Goal: Task Accomplishment & Management: Complete application form

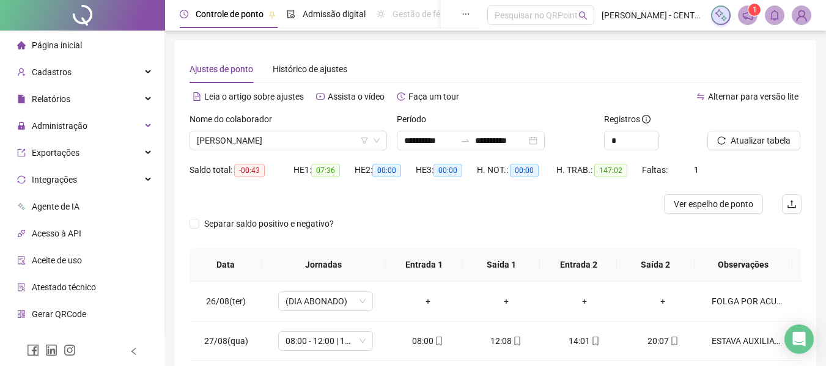
scroll to position [693, 0]
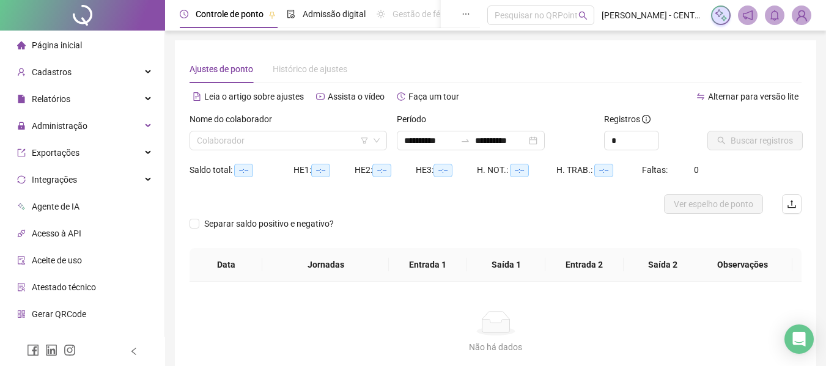
type input "**********"
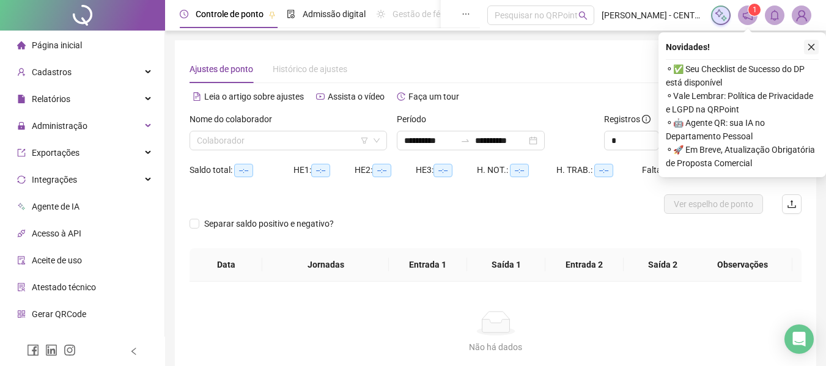
click at [816, 43] on button "button" at bounding box center [811, 47] width 15 height 15
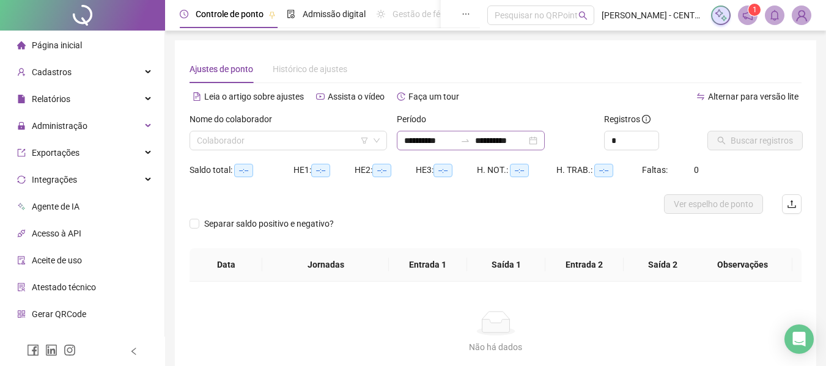
click at [545, 144] on div "**********" at bounding box center [471, 141] width 148 height 20
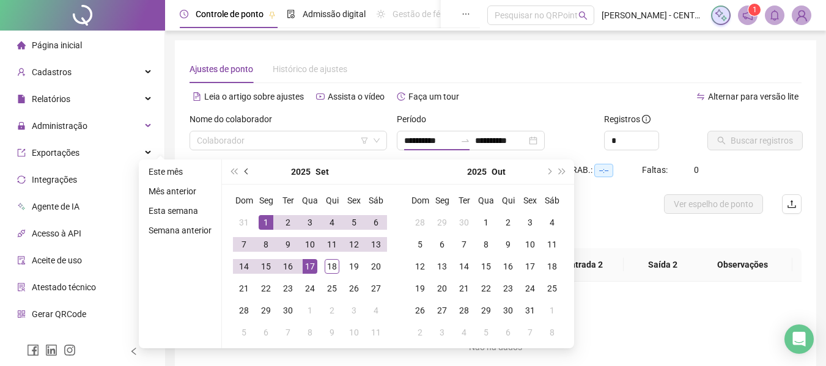
click at [248, 175] on button "prev-year" at bounding box center [246, 172] width 13 height 24
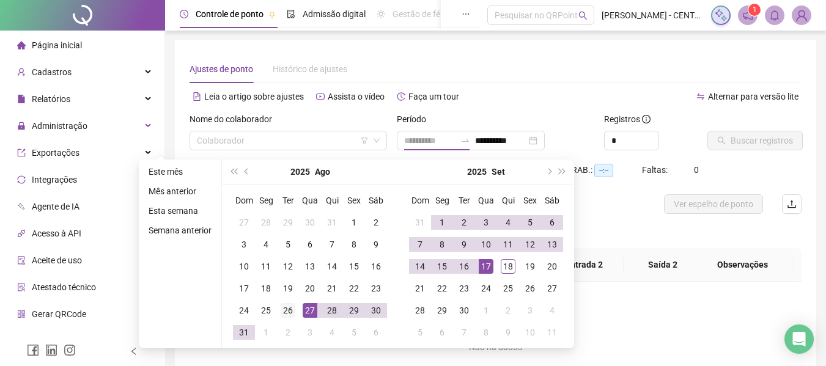
type input "**********"
click at [289, 308] on div "26" at bounding box center [288, 310] width 15 height 15
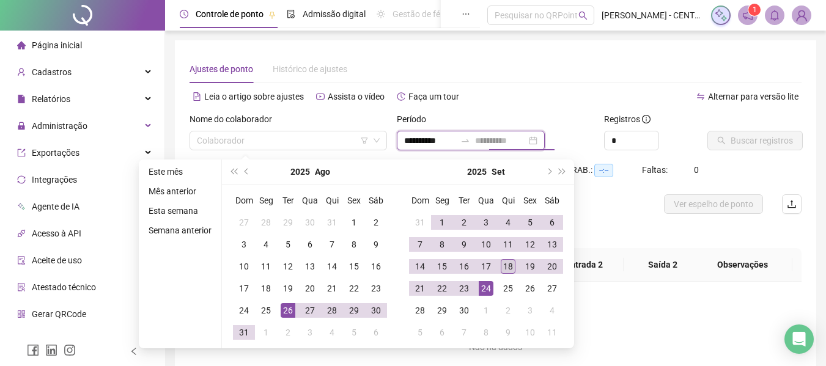
type input "**********"
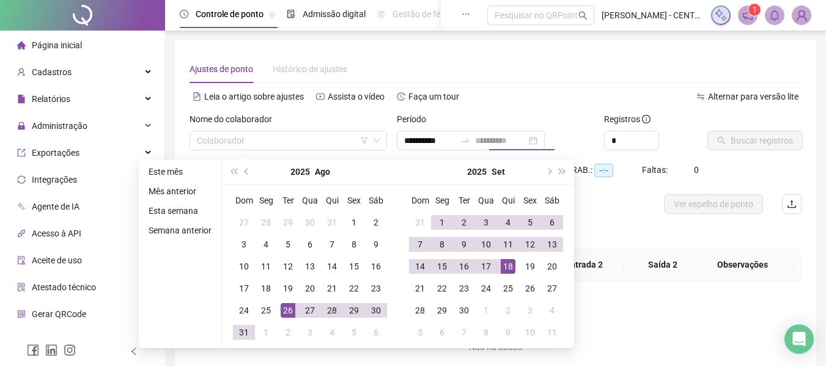
drag, startPoint x: 508, startPoint y: 267, endPoint x: 566, endPoint y: 228, distance: 70.6
click at [507, 267] on div "18" at bounding box center [508, 266] width 15 height 15
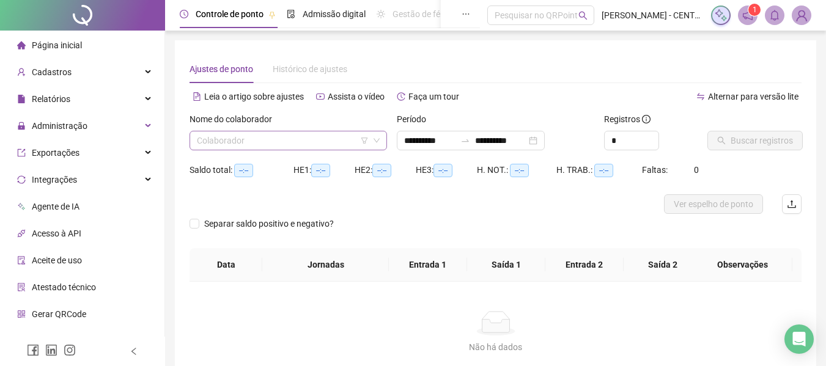
click at [305, 144] on input "search" at bounding box center [283, 140] width 172 height 18
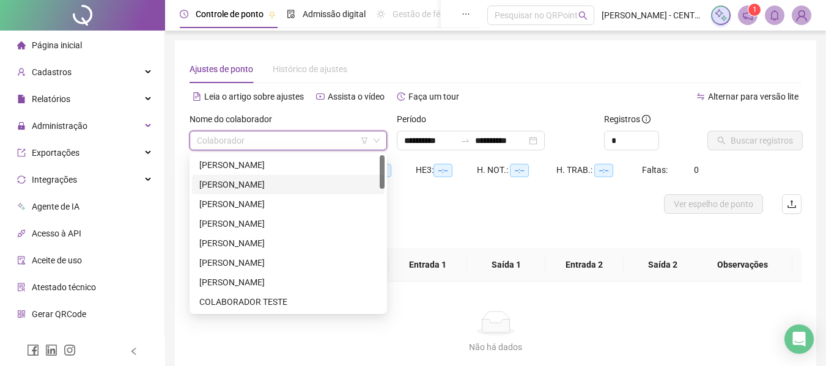
click at [275, 187] on div "ALEXANDRE RICARDI SOUZA BRAZÃO" at bounding box center [288, 184] width 178 height 13
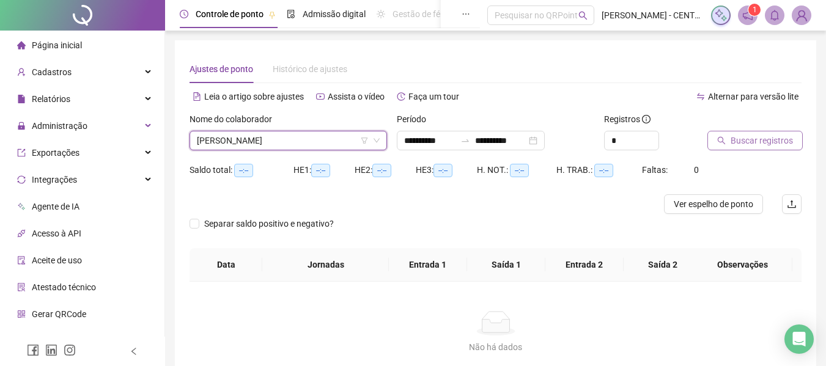
click at [763, 144] on span "Buscar registros" at bounding box center [762, 140] width 62 height 13
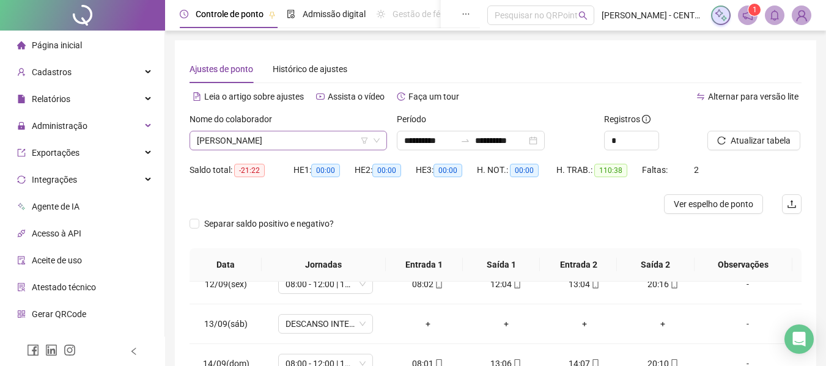
click at [282, 147] on span "ALEXANDRE RICARDI SOUZA BRAZÃO" at bounding box center [288, 140] width 183 height 18
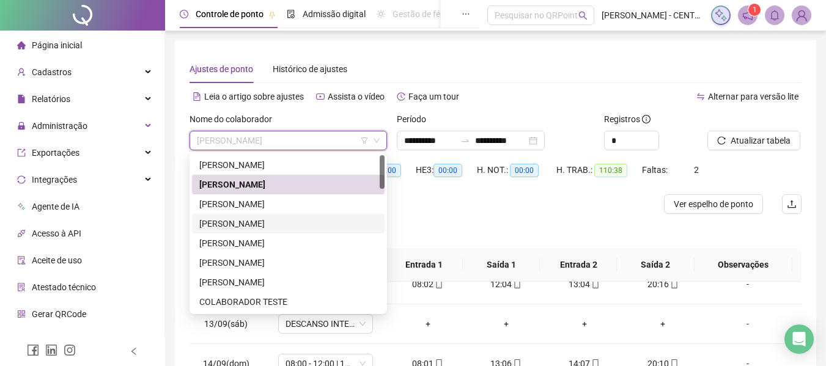
click at [273, 227] on div "AMANDA GOMES DE BRITO" at bounding box center [288, 223] width 178 height 13
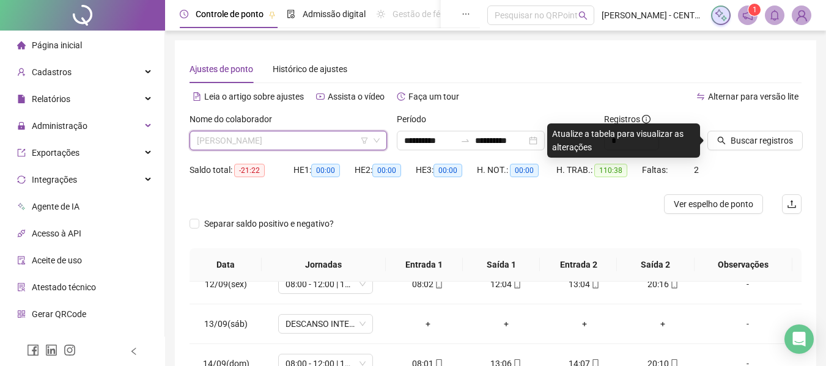
click at [301, 143] on span "AMANDA GOMES DE BRITO" at bounding box center [288, 140] width 183 height 18
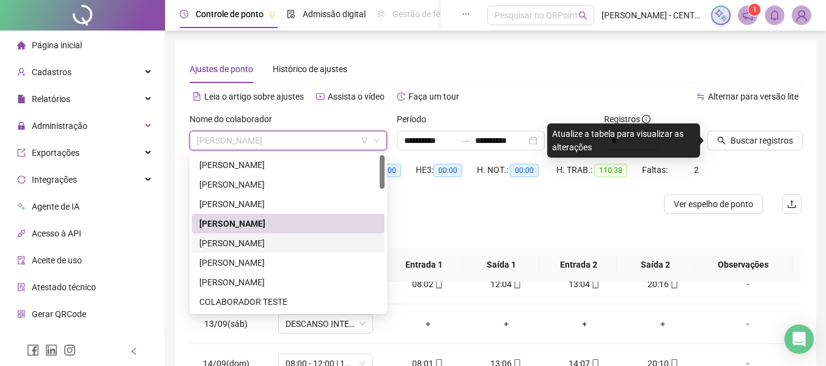
click at [283, 250] on div "ANANDA PINHO DE CARVALHO" at bounding box center [288, 243] width 178 height 13
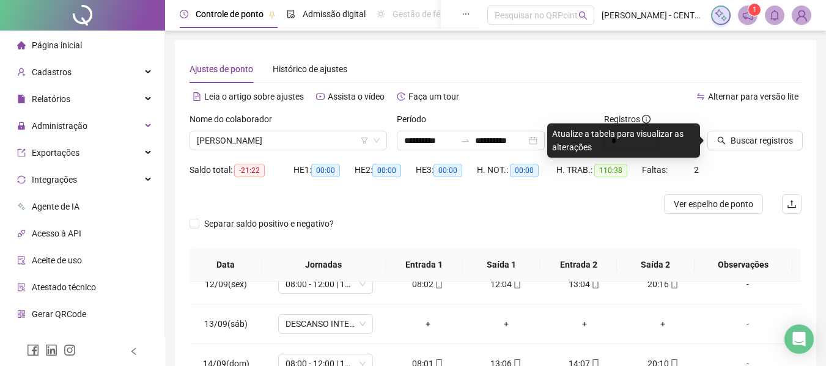
click at [727, 151] on div "Buscar registros" at bounding box center [755, 137] width 104 height 48
click at [729, 144] on button "Buscar registros" at bounding box center [755, 141] width 95 height 20
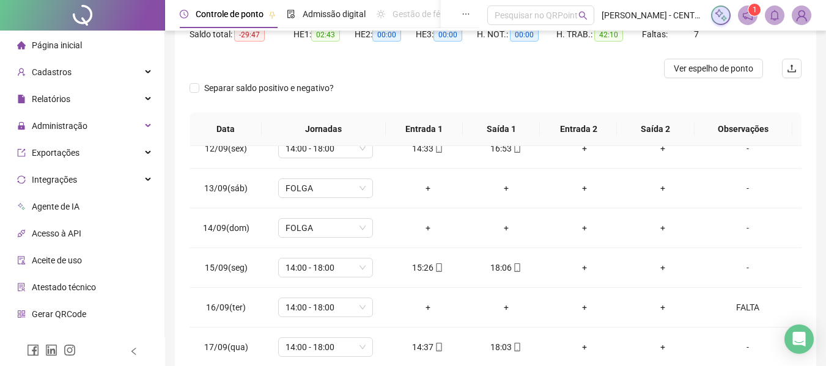
scroll to position [244, 0]
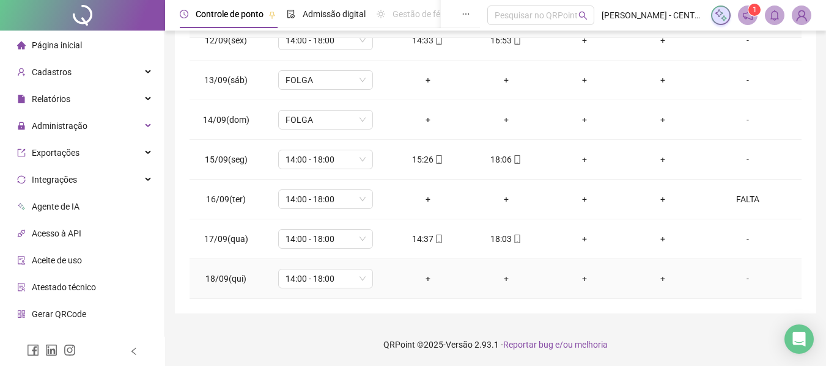
click at [745, 276] on div "-" at bounding box center [748, 278] width 72 height 13
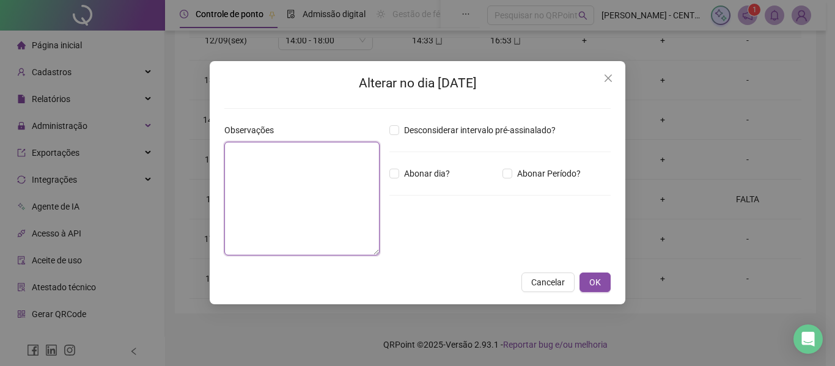
click at [358, 200] on textarea at bounding box center [301, 199] width 155 height 114
type textarea "*****"
click at [580, 273] on button "OK" at bounding box center [595, 283] width 31 height 20
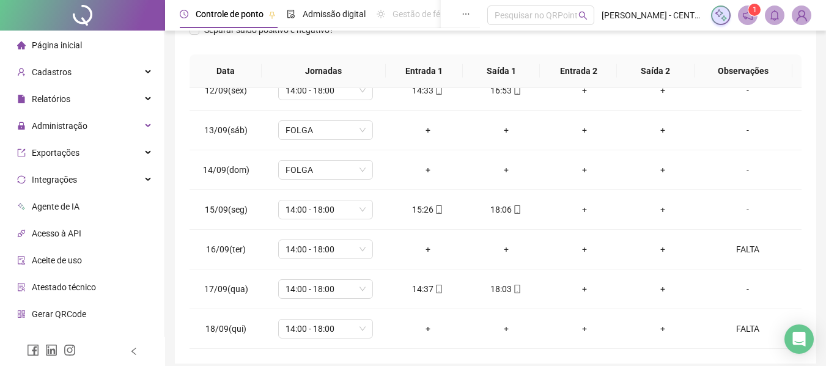
scroll to position [0, 0]
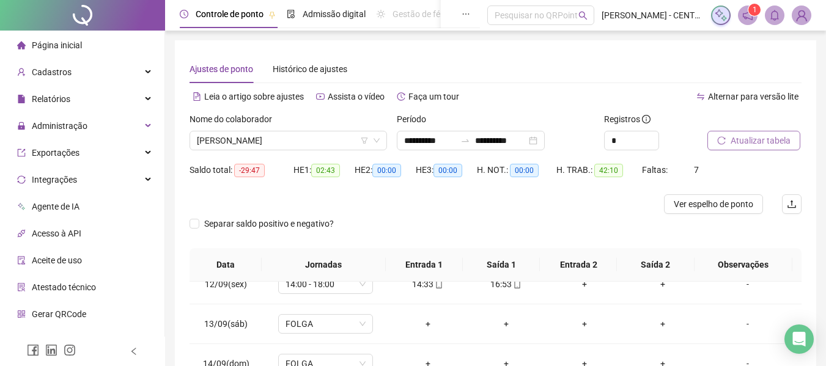
click at [753, 136] on span "Atualizar tabela" at bounding box center [761, 140] width 60 height 13
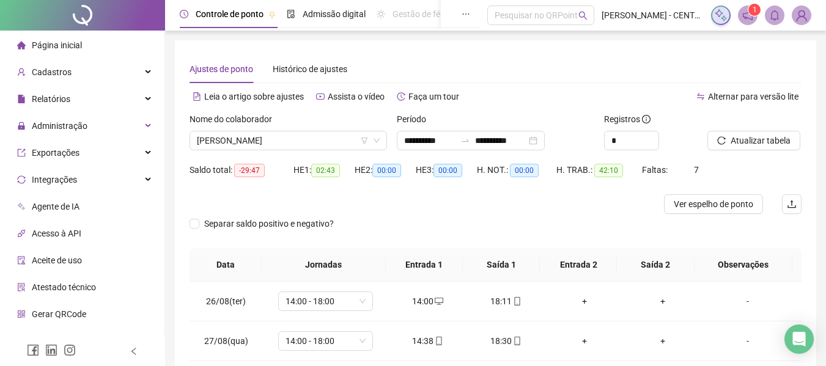
click at [742, 152] on div "Atualizar tabela" at bounding box center [755, 137] width 104 height 48
click at [742, 137] on span "Atualizar tabela" at bounding box center [761, 140] width 60 height 13
click at [506, 138] on input "**********" at bounding box center [500, 140] width 51 height 13
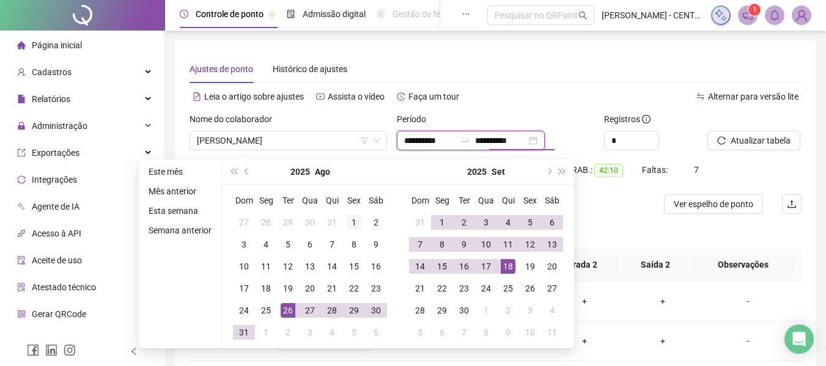
type input "**********"
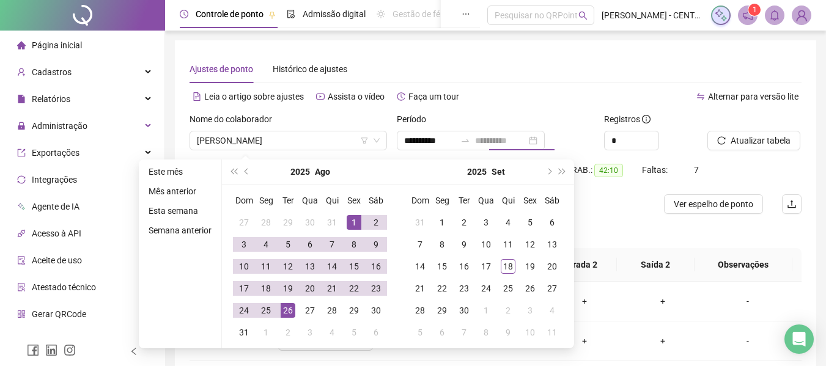
click at [350, 215] on div "1" at bounding box center [354, 222] width 15 height 15
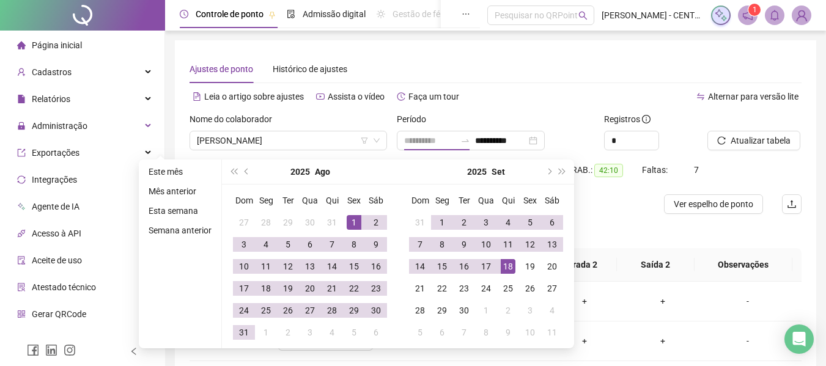
click at [508, 265] on div "18" at bounding box center [508, 266] width 15 height 15
type input "**********"
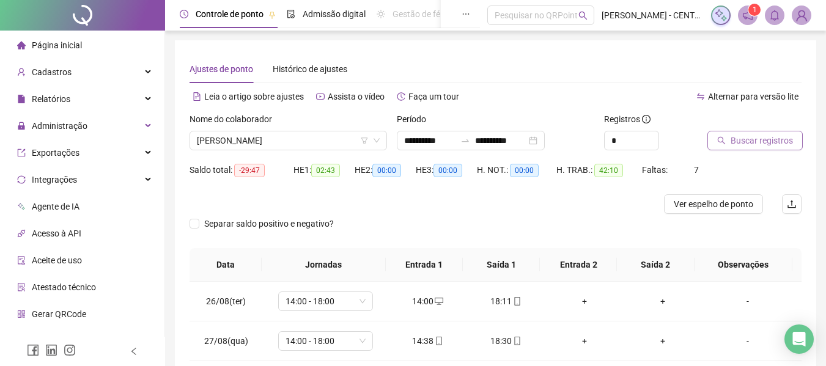
click at [709, 139] on button "Buscar registros" at bounding box center [755, 141] width 95 height 20
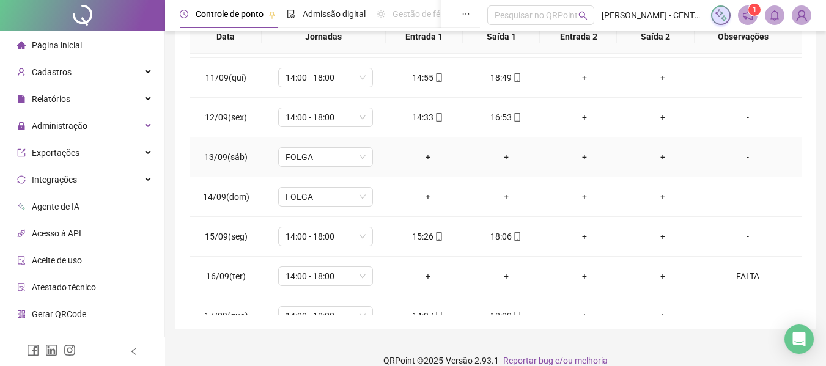
scroll to position [1127, 0]
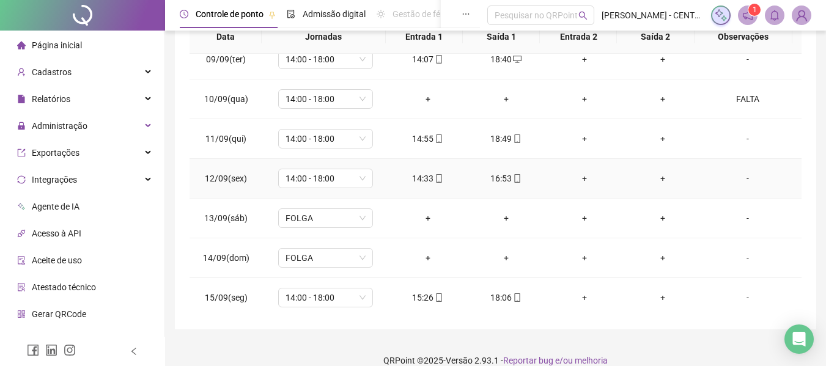
click at [503, 180] on div "16:53" at bounding box center [506, 178] width 59 height 13
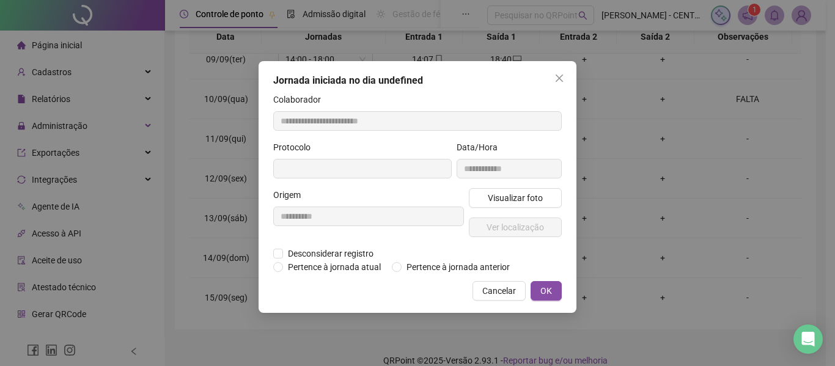
type input "**********"
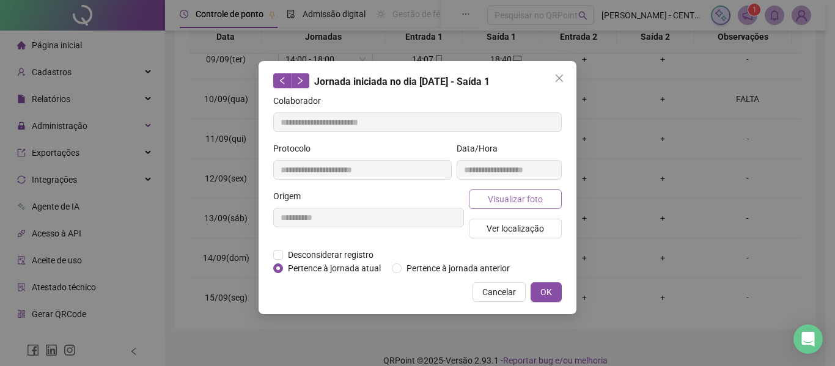
click at [500, 199] on span "Visualizar foto" at bounding box center [515, 199] width 55 height 13
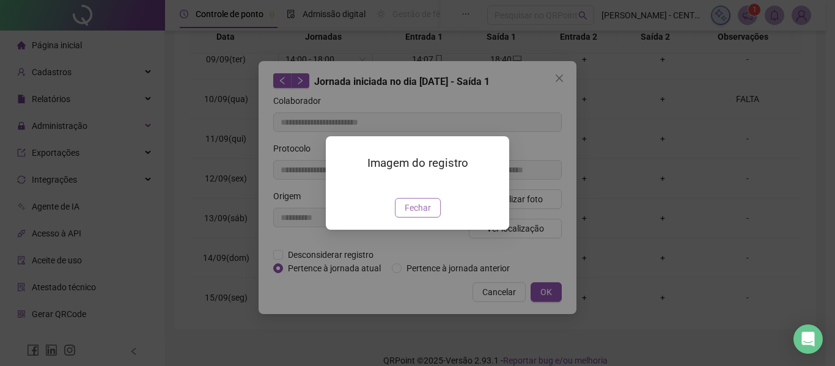
click at [419, 215] on span "Fechar" at bounding box center [418, 207] width 26 height 13
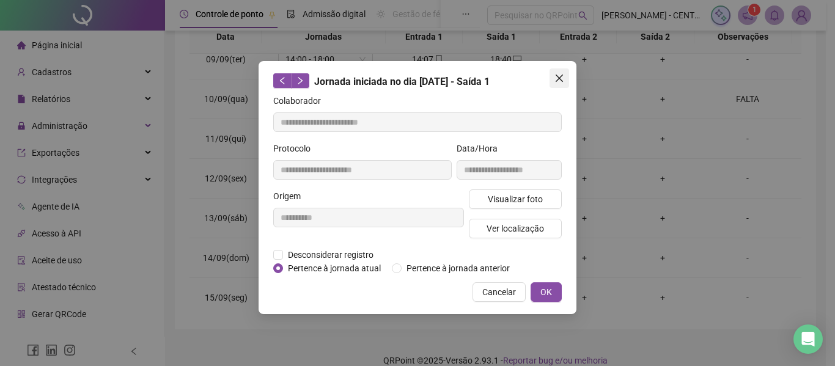
click at [561, 76] on icon "close" at bounding box center [559, 78] width 7 height 7
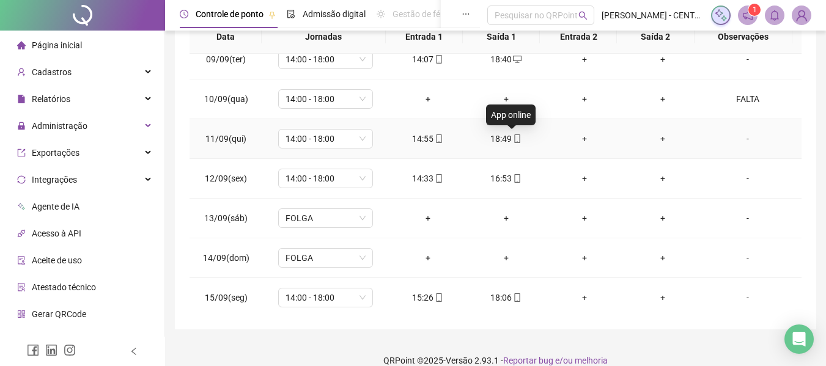
click at [512, 138] on span "mobile" at bounding box center [517, 139] width 10 height 9
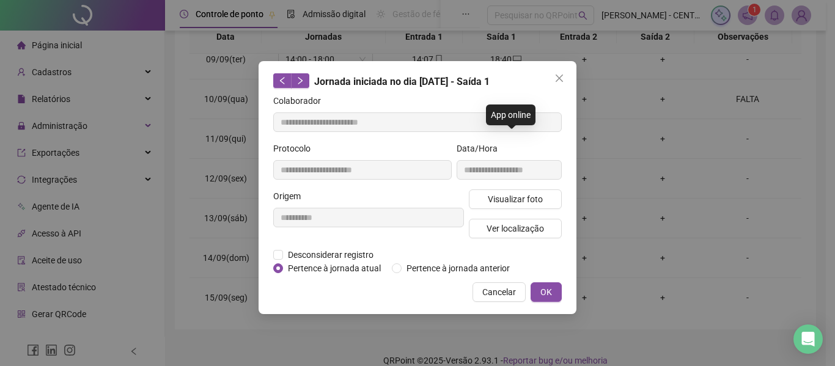
type input "**********"
click at [514, 197] on span "Visualizar foto" at bounding box center [515, 199] width 55 height 13
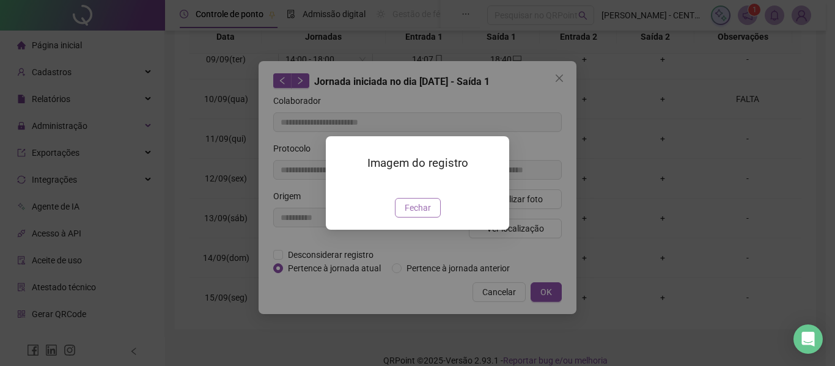
click at [421, 215] on span "Fechar" at bounding box center [418, 207] width 26 height 13
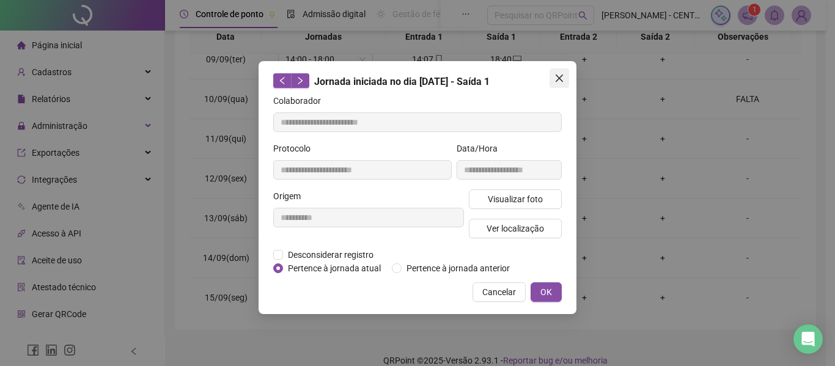
click at [561, 75] on icon "close" at bounding box center [560, 78] width 10 height 10
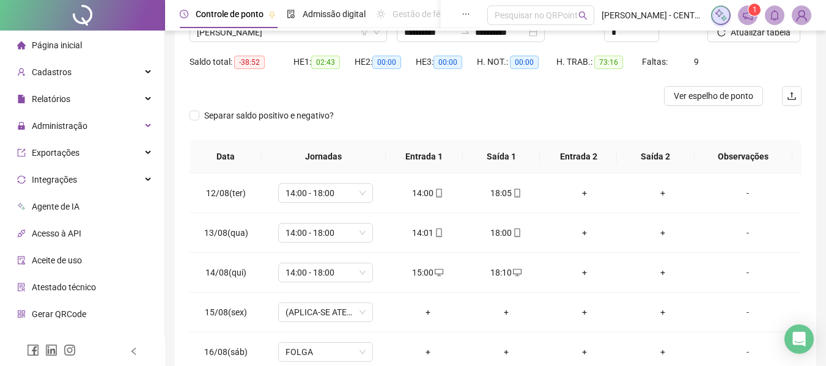
scroll to position [21, 0]
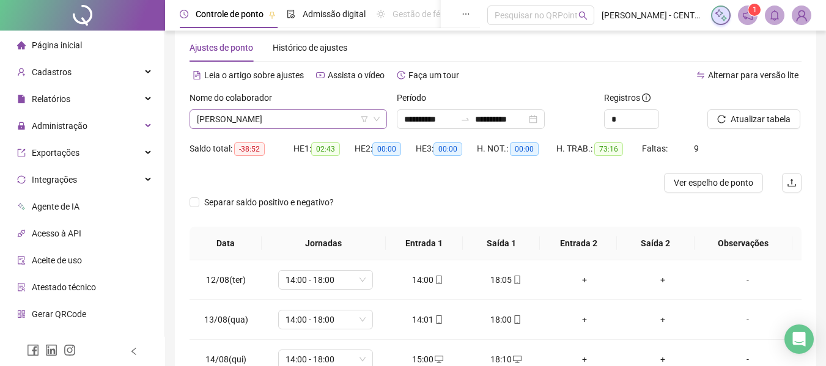
click at [212, 119] on span "ANANDA PINHO DE CARVALHO" at bounding box center [288, 119] width 183 height 18
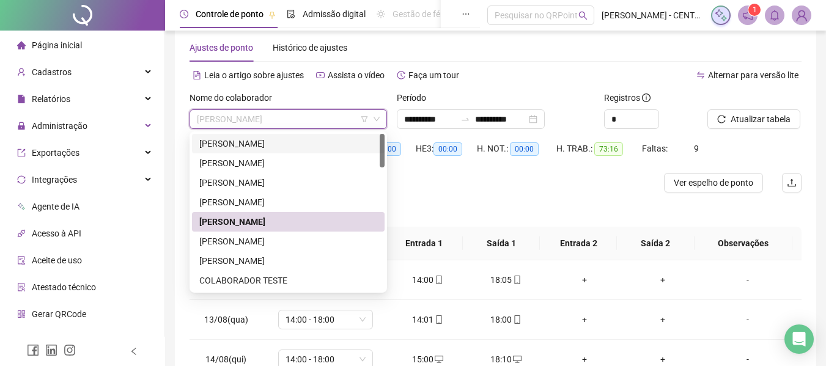
click at [247, 141] on div "ALBERT MICHEL DA SILVA PALHETA" at bounding box center [288, 143] width 178 height 13
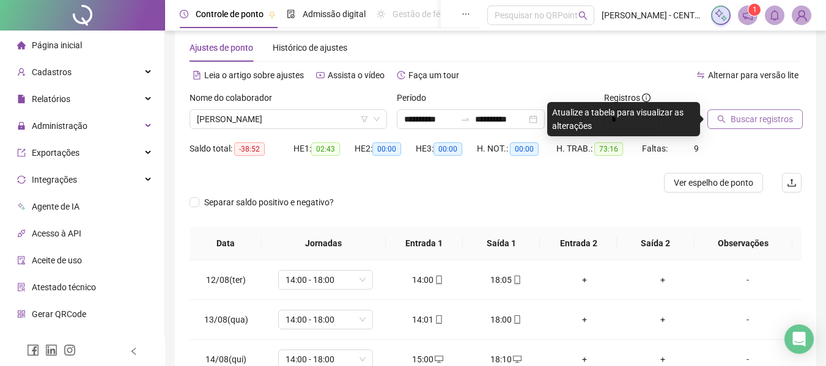
click at [791, 121] on span "Buscar registros" at bounding box center [762, 119] width 62 height 13
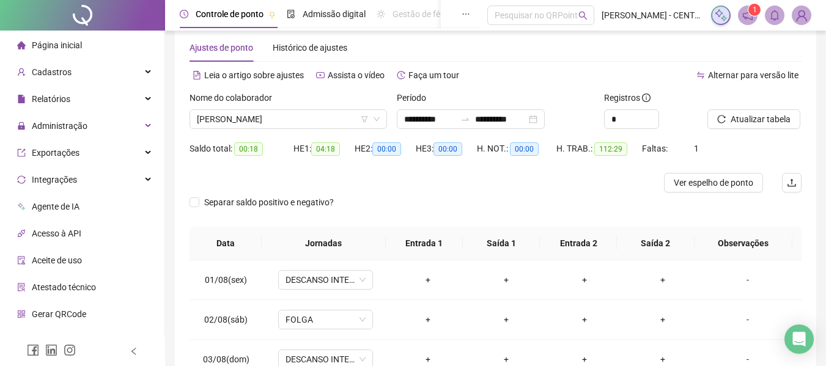
click at [766, 119] on span "Atualizar tabela" at bounding box center [761, 119] width 60 height 13
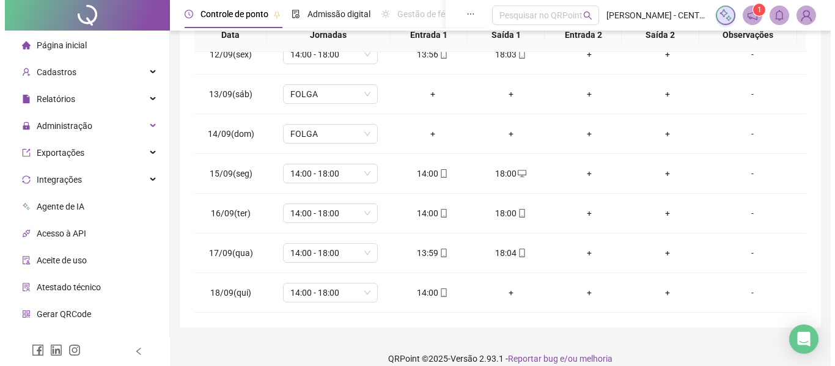
scroll to position [0, 0]
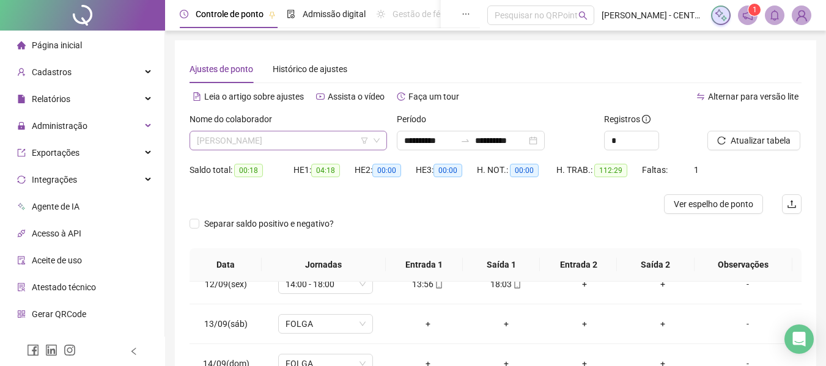
click at [286, 144] on span "ALBERT MICHEL DA SILVA PALHETA" at bounding box center [288, 140] width 183 height 18
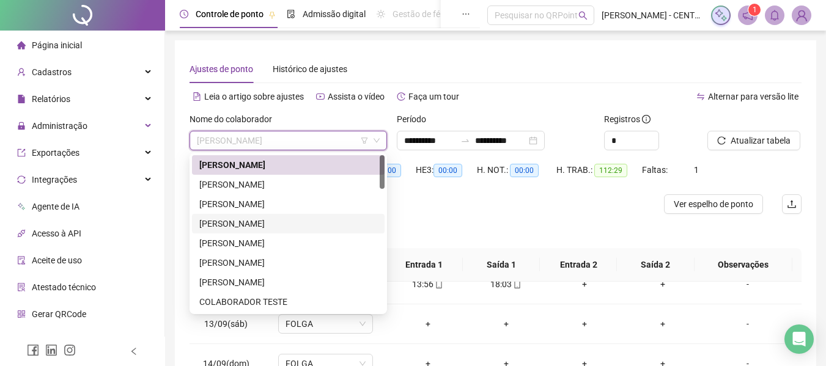
click at [267, 226] on div "AMANDA GOMES DE BRITO" at bounding box center [288, 223] width 178 height 13
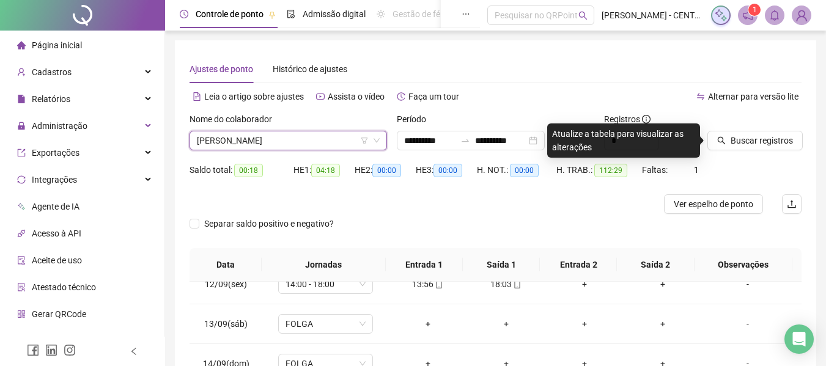
click at [309, 150] on div "AMANDA GOMES DE BRITO" at bounding box center [289, 141] width 198 height 20
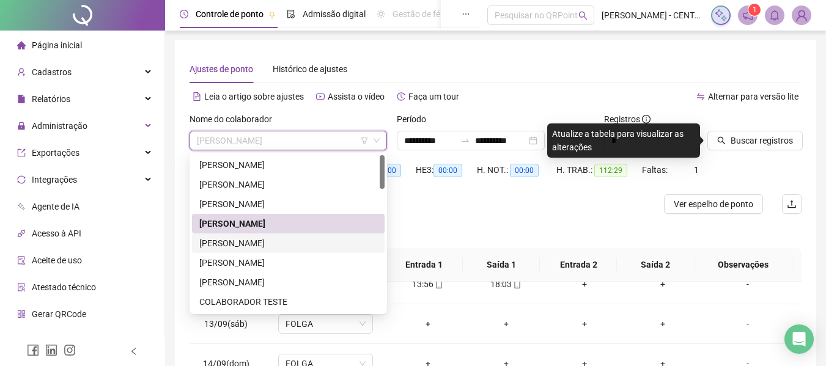
click at [279, 242] on div "ANANDA PINHO DE CARVALHO" at bounding box center [288, 243] width 178 height 13
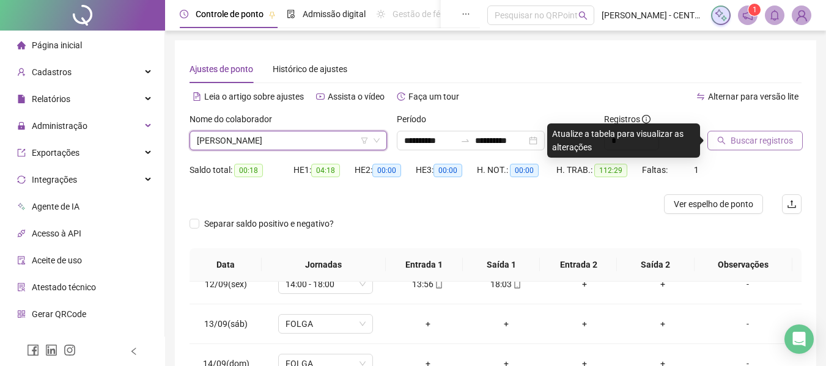
click at [735, 138] on span "Buscar registros" at bounding box center [762, 140] width 62 height 13
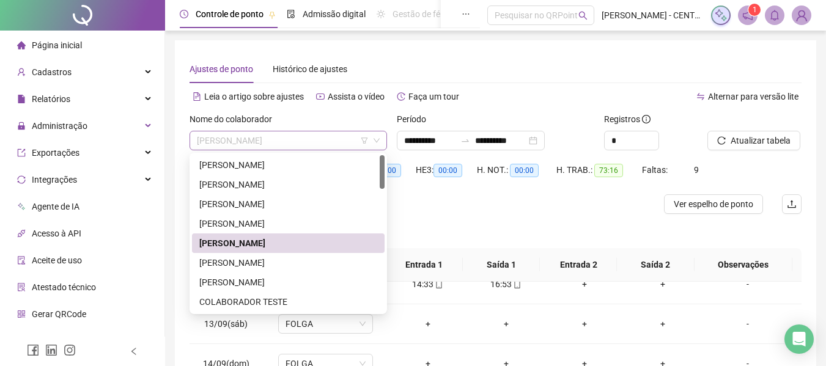
click at [296, 133] on span "ANANDA PINHO DE CARVALHO" at bounding box center [288, 140] width 183 height 18
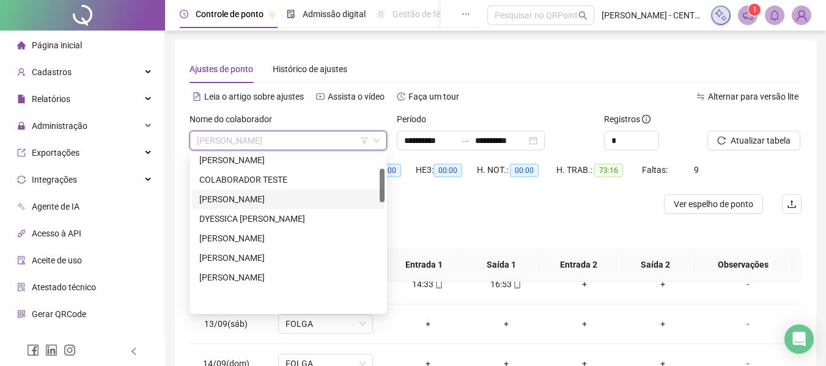
scroll to position [61, 0]
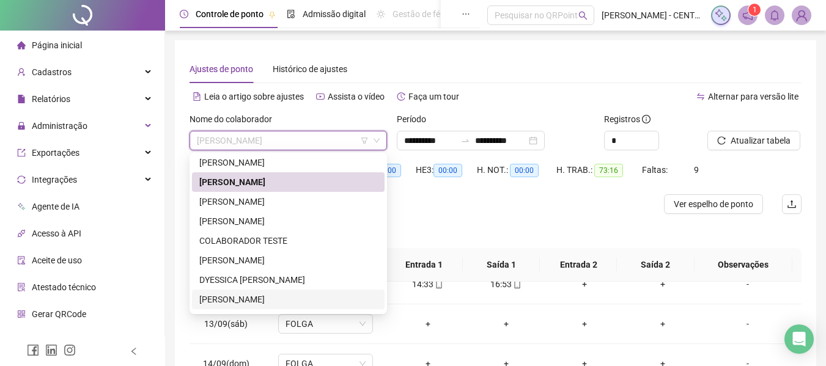
drag, startPoint x: 244, startPoint y: 298, endPoint x: 278, endPoint y: 291, distance: 35.0
click at [245, 298] on div "ELAINE DE PAULA VILHENA DOS SANTOS" at bounding box center [288, 299] width 178 height 13
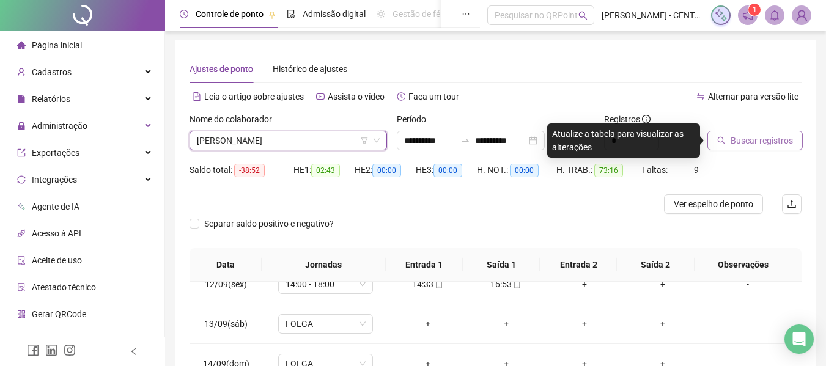
click at [750, 147] on button "Buscar registros" at bounding box center [755, 141] width 95 height 20
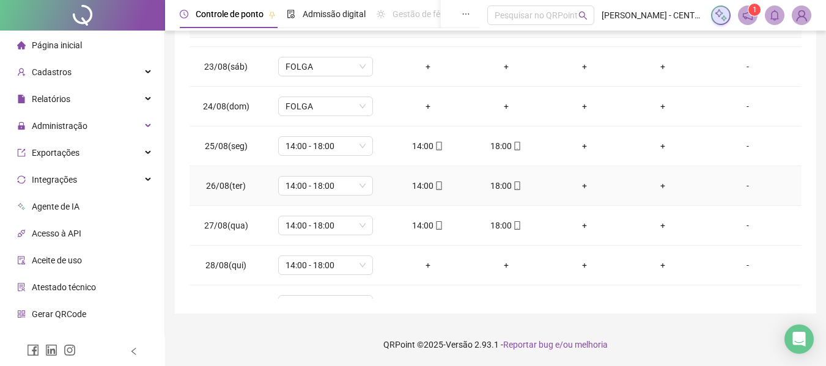
scroll to position [489, 0]
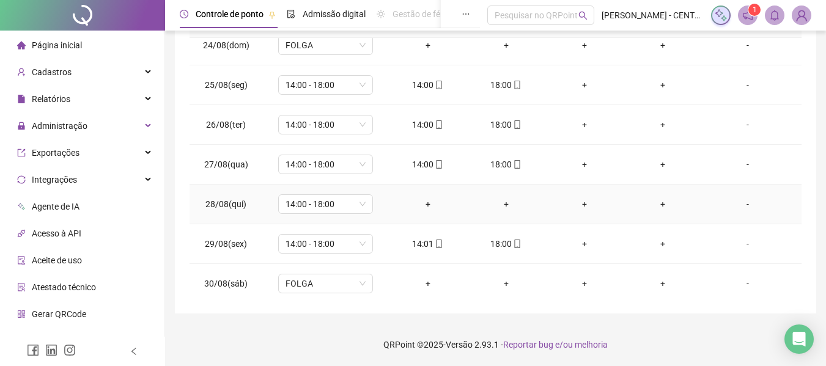
click at [741, 209] on div "-" at bounding box center [748, 204] width 72 height 13
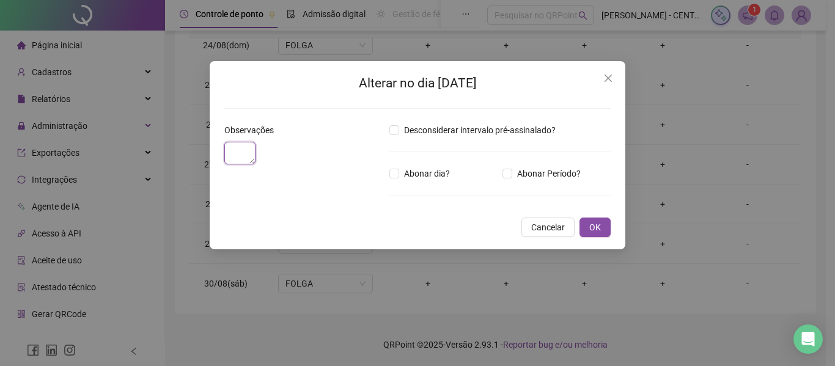
click at [256, 165] on textarea at bounding box center [239, 153] width 31 height 23
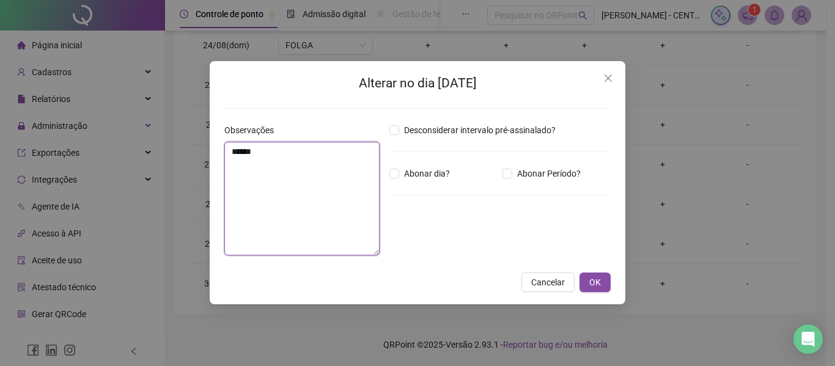
type textarea "*****"
click at [580, 273] on button "OK" at bounding box center [595, 283] width 31 height 20
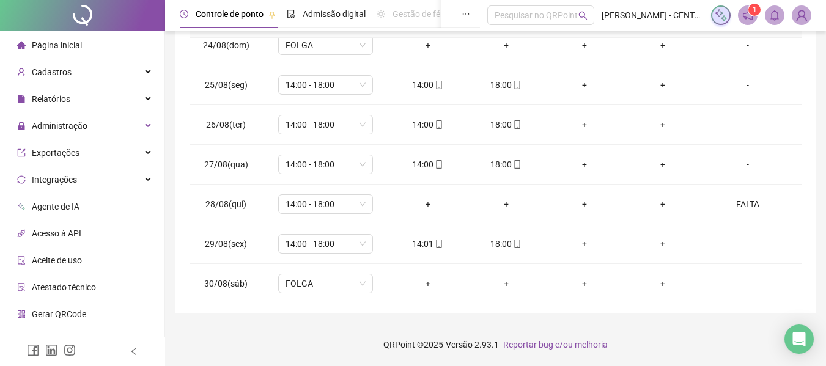
drag, startPoint x: 830, startPoint y: 187, endPoint x: 835, endPoint y: 76, distance: 110.8
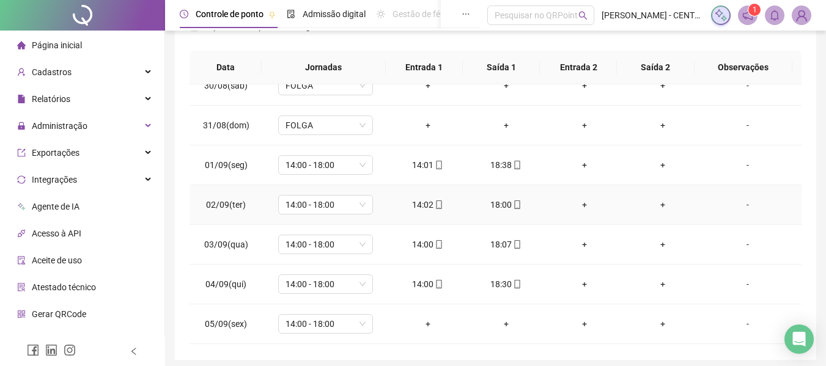
scroll to position [795, 0]
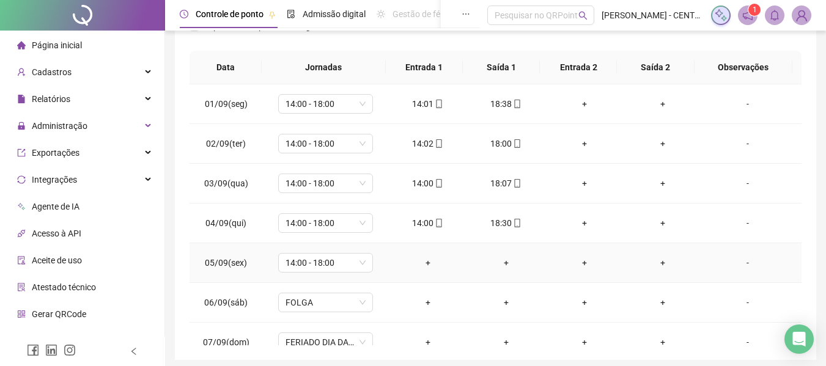
click at [742, 267] on div "-" at bounding box center [748, 262] width 72 height 13
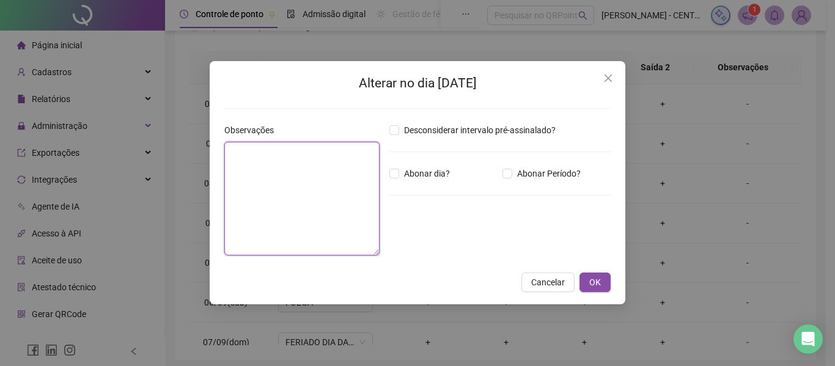
click at [266, 177] on textarea at bounding box center [301, 199] width 155 height 114
type textarea "*****"
click at [580, 273] on button "OK" at bounding box center [595, 283] width 31 height 20
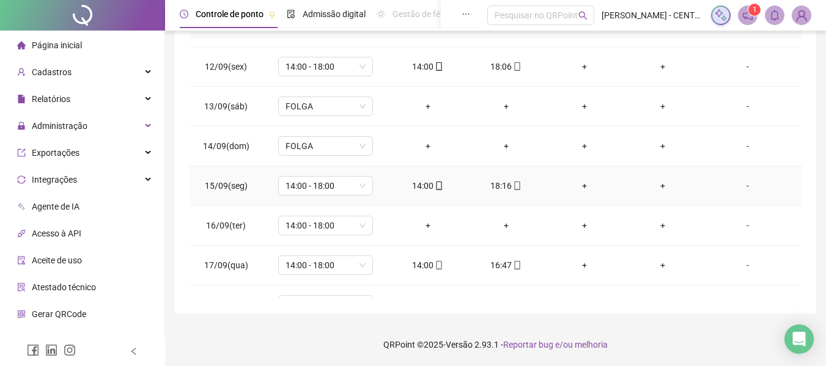
scroll to position [1249, 0]
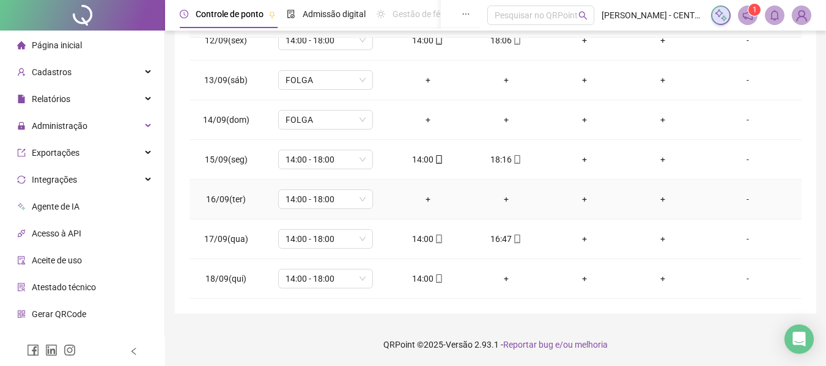
click at [742, 199] on div "-" at bounding box center [748, 199] width 72 height 13
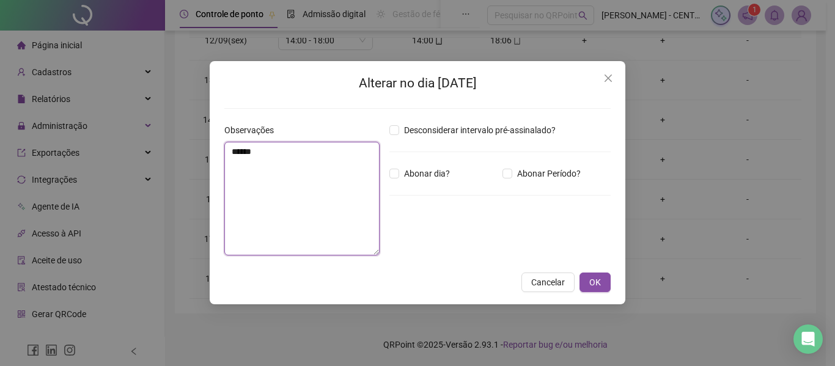
type textarea "*****"
click at [580, 273] on button "OK" at bounding box center [595, 283] width 31 height 20
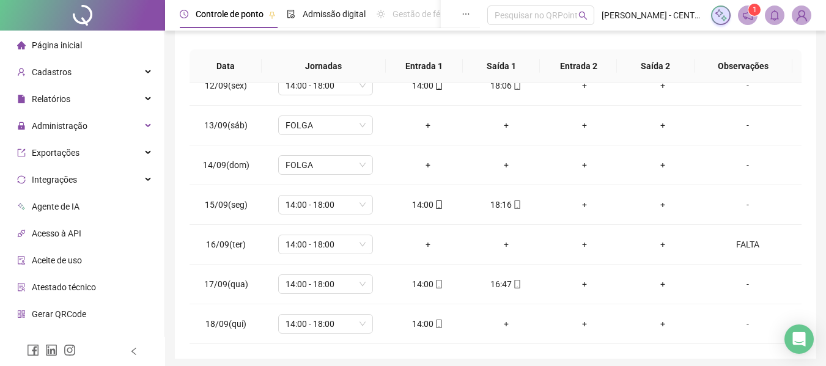
scroll to position [244, 0]
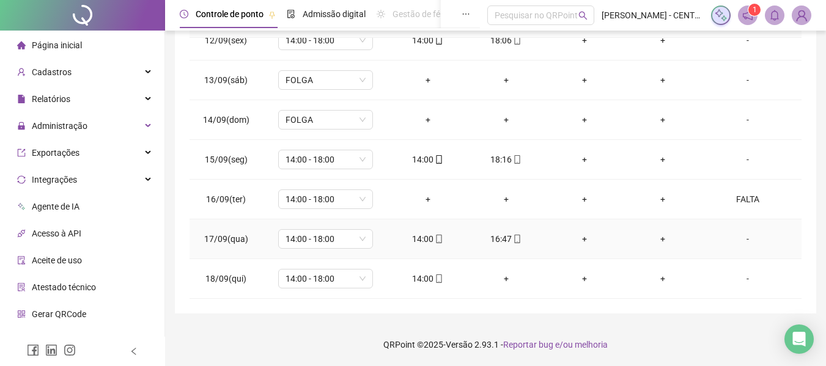
click at [496, 242] on div "16:47" at bounding box center [506, 238] width 59 height 13
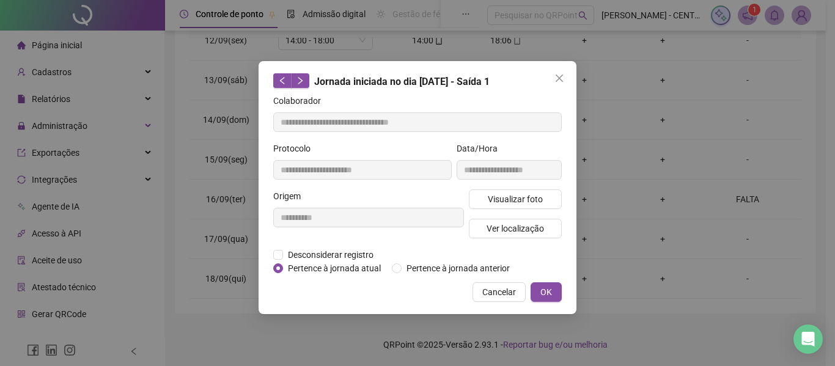
type input "**********"
click at [519, 207] on button "Visualizar foto" at bounding box center [515, 200] width 93 height 20
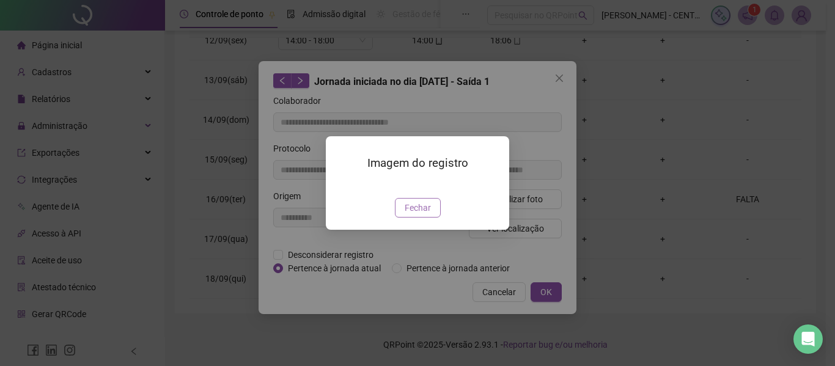
click at [433, 218] on button "Fechar" at bounding box center [418, 208] width 46 height 20
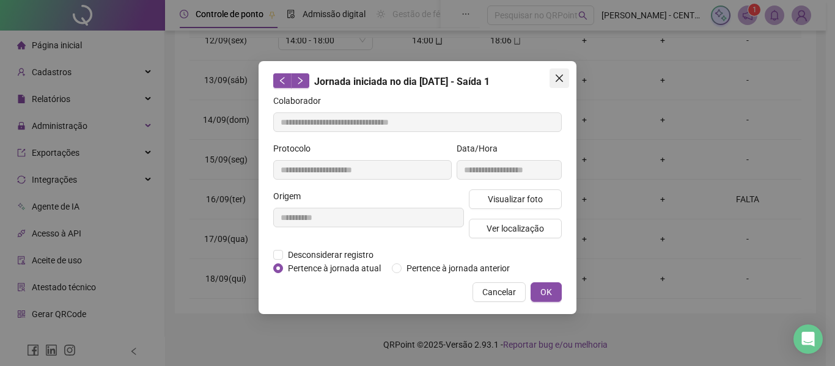
click at [556, 78] on icon "close" at bounding box center [560, 78] width 10 height 10
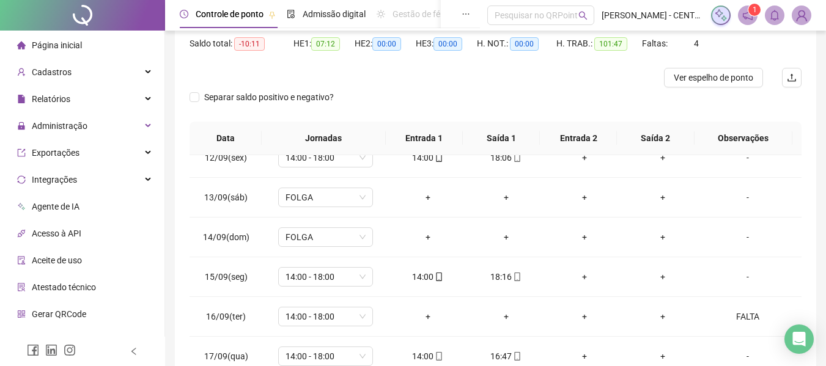
scroll to position [0, 0]
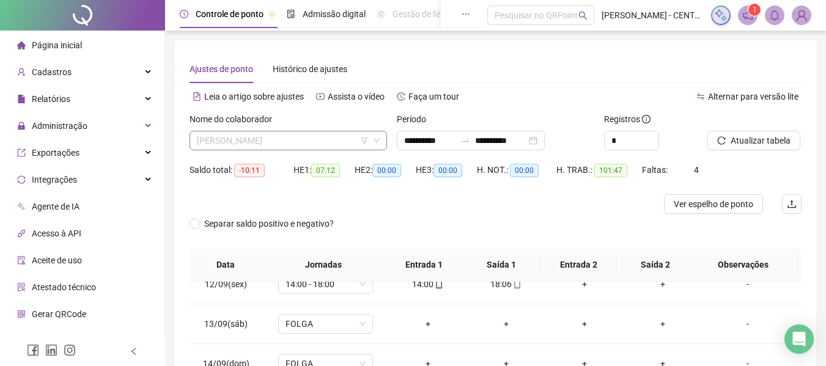
click at [287, 136] on span "ELAINE DE PAULA VILHENA DOS SANTOS" at bounding box center [288, 140] width 183 height 18
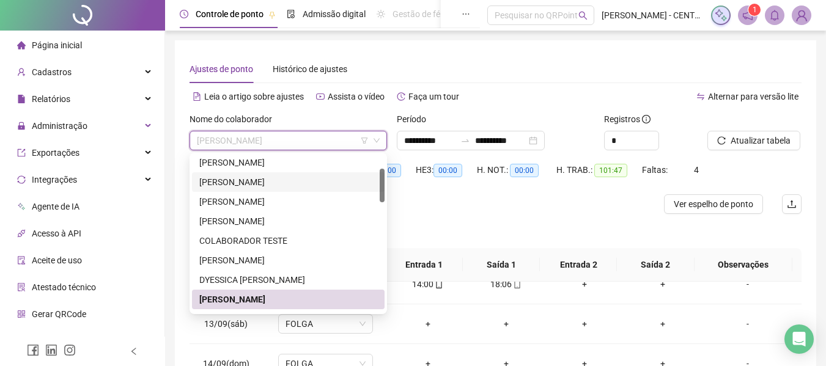
click at [257, 184] on div "ANANDA PINHO DE CARVALHO" at bounding box center [288, 182] width 178 height 13
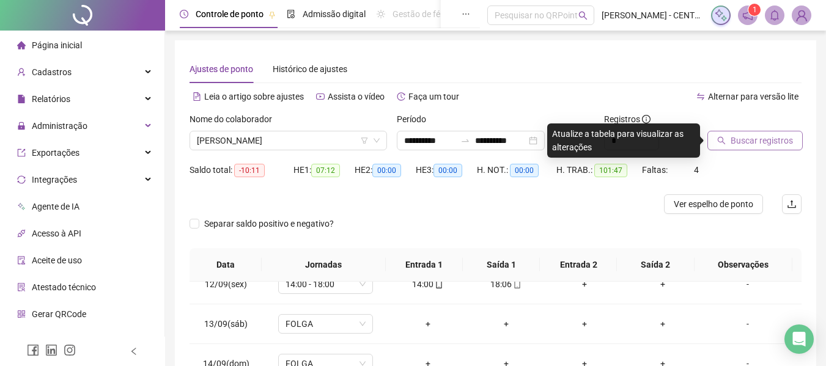
click at [738, 147] on span "Buscar registros" at bounding box center [762, 140] width 62 height 13
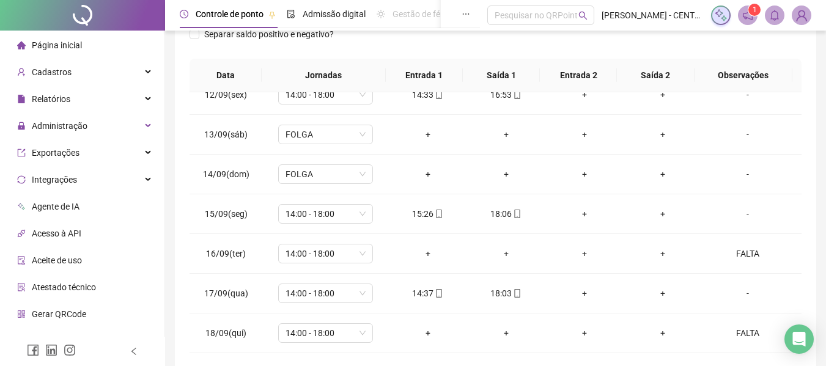
scroll to position [244, 0]
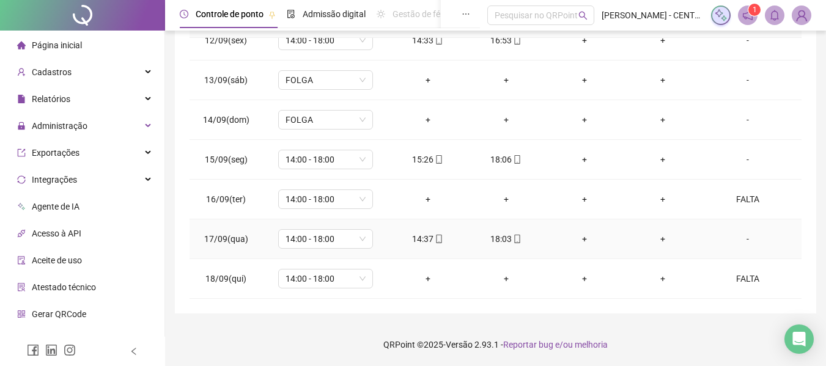
click at [497, 242] on div "18:03" at bounding box center [506, 238] width 59 height 13
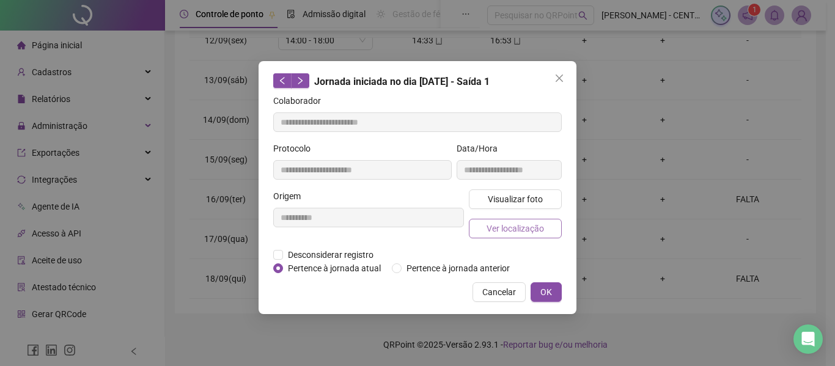
type input "**********"
click at [557, 78] on icon "close" at bounding box center [560, 78] width 10 height 10
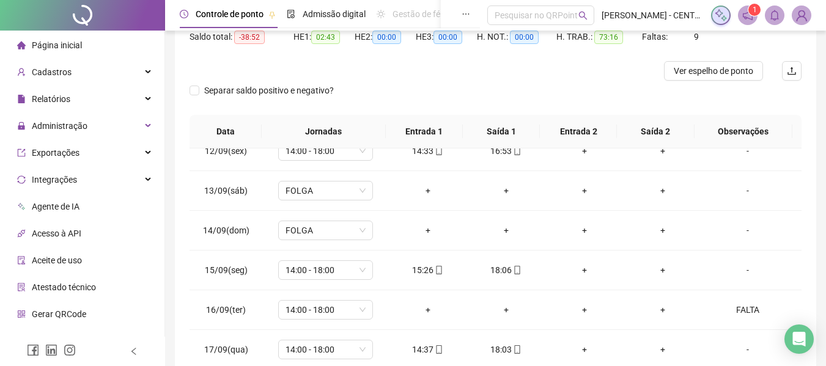
scroll to position [0, 0]
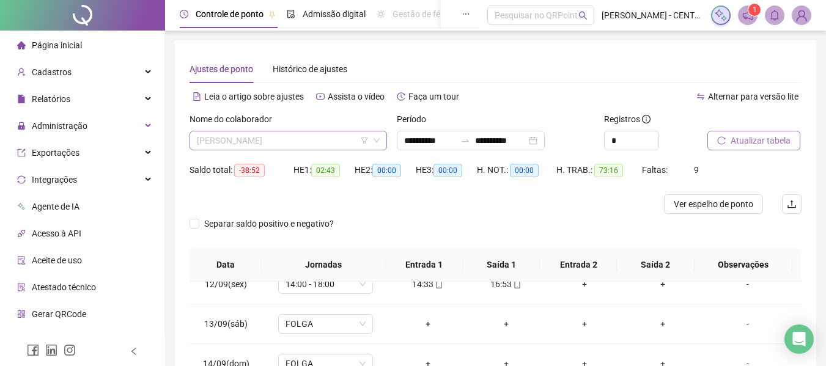
click at [352, 148] on span "ANANDA PINHO DE CARVALHO" at bounding box center [288, 140] width 183 height 18
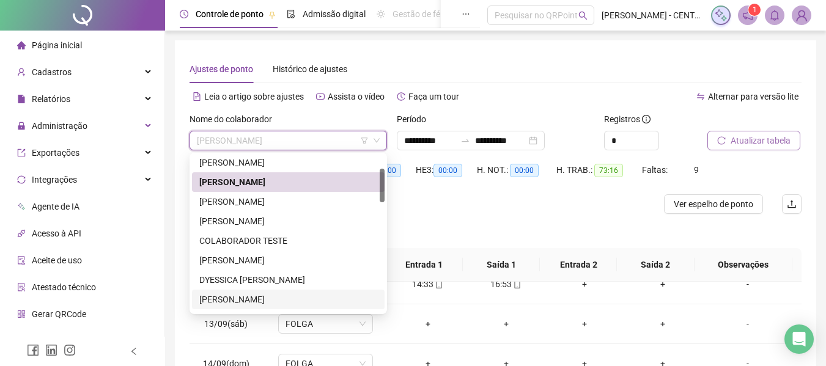
click at [301, 297] on div "ELAINE DE PAULA VILHENA DOS SANTOS" at bounding box center [288, 299] width 178 height 13
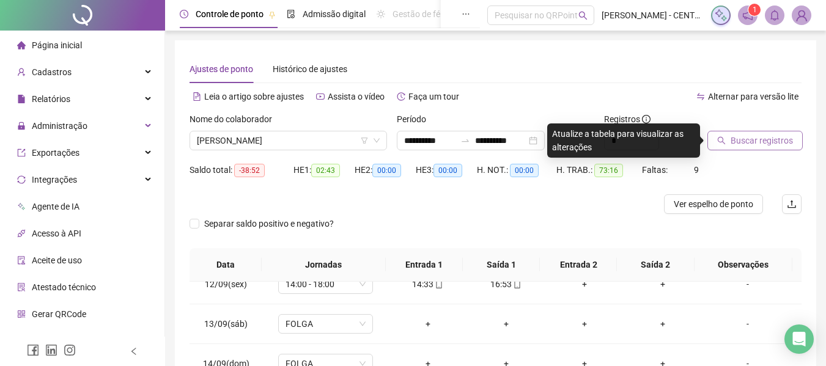
click at [713, 146] on button "Buscar registros" at bounding box center [755, 141] width 95 height 20
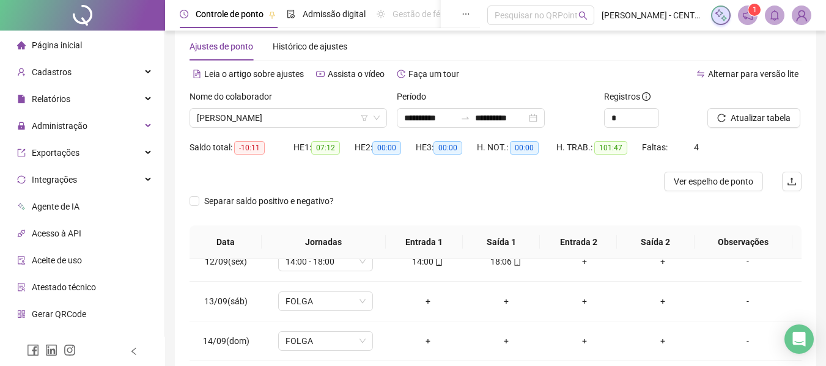
scroll to position [6, 0]
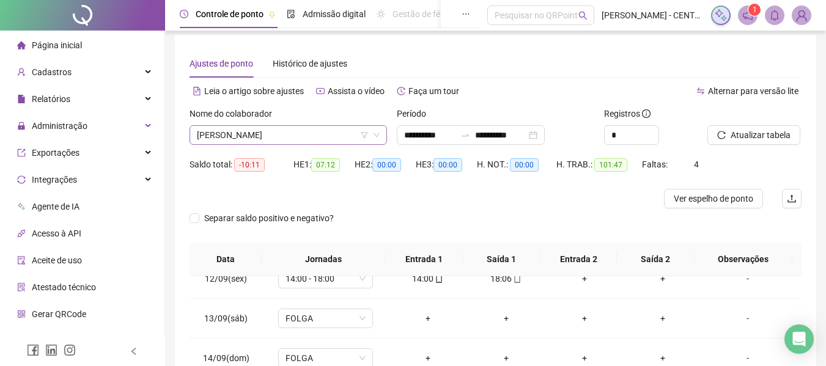
click at [337, 140] on span "ELAINE DE PAULA VILHENA DOS SANTOS" at bounding box center [288, 135] width 183 height 18
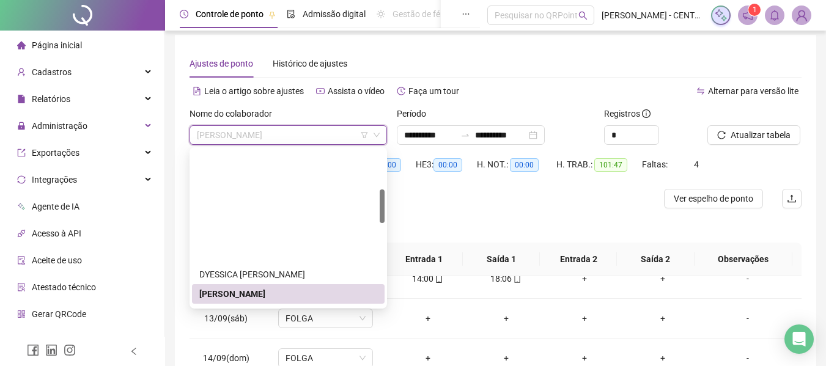
scroll to position [183, 0]
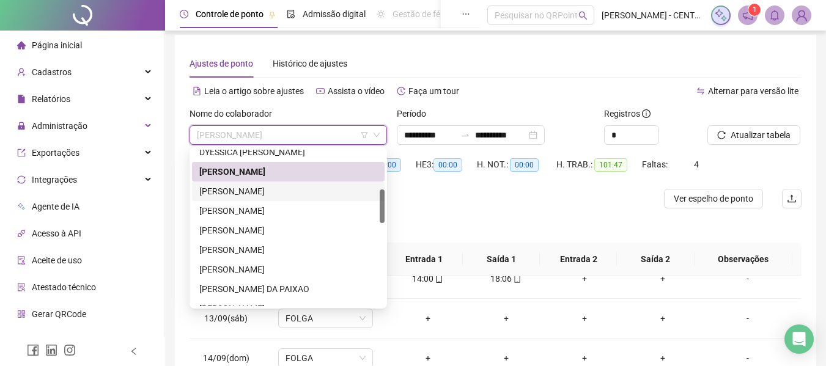
click at [297, 191] on div "ELIANE LIMA GONÇALVES" at bounding box center [288, 191] width 178 height 13
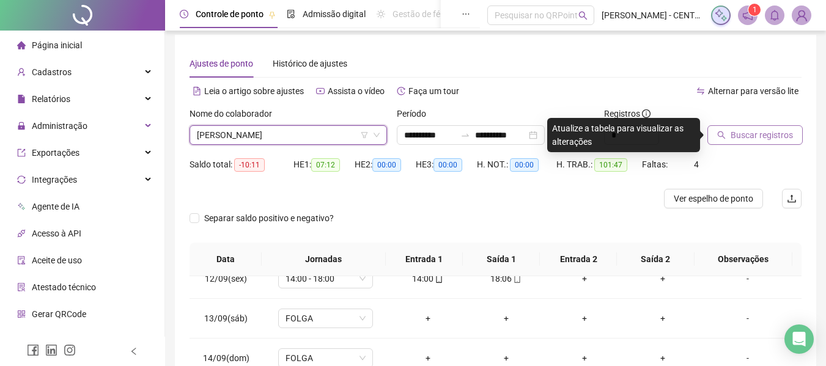
click at [761, 131] on span "Buscar registros" at bounding box center [762, 134] width 62 height 13
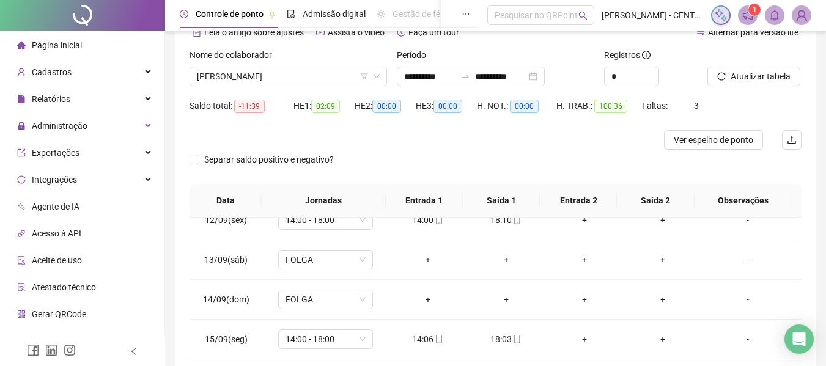
scroll to position [0, 0]
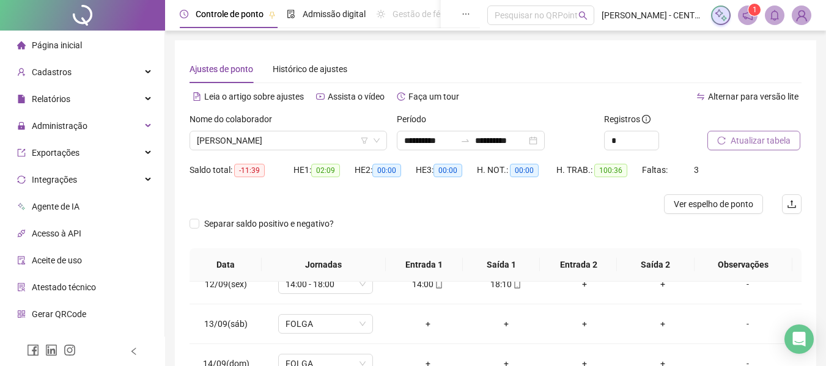
click at [757, 136] on span "Atualizar tabela" at bounding box center [761, 140] width 60 height 13
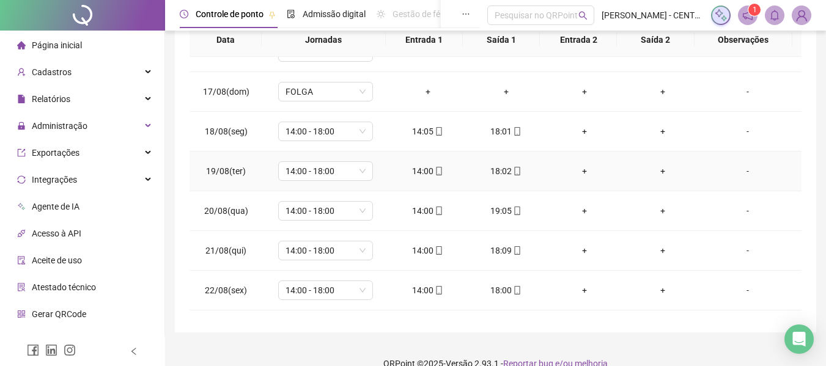
scroll to position [245, 0]
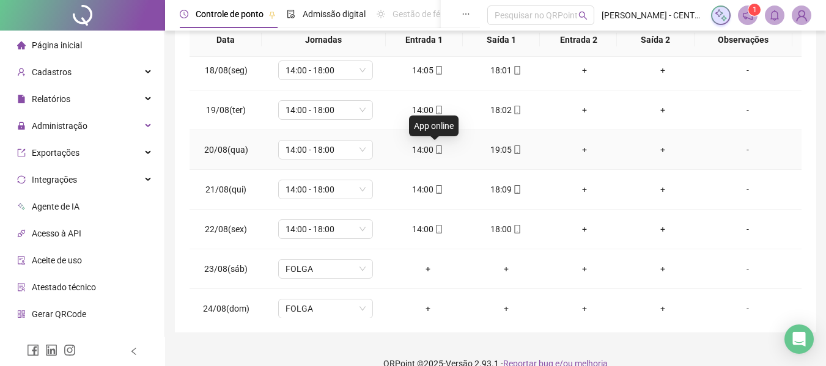
click at [434, 145] on span at bounding box center [439, 150] width 10 height 10
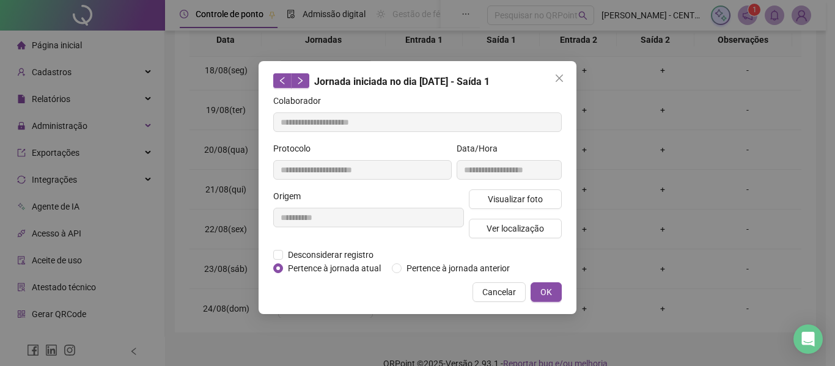
type input "**********"
click at [490, 199] on span "Visualizar foto" at bounding box center [515, 199] width 55 height 13
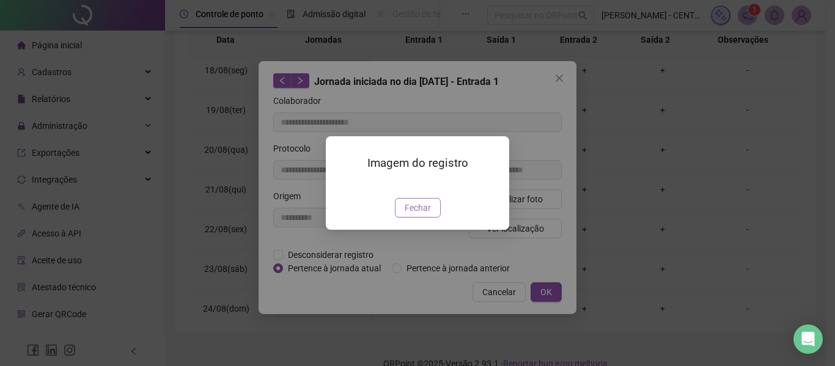
click at [410, 215] on span "Fechar" at bounding box center [418, 207] width 26 height 13
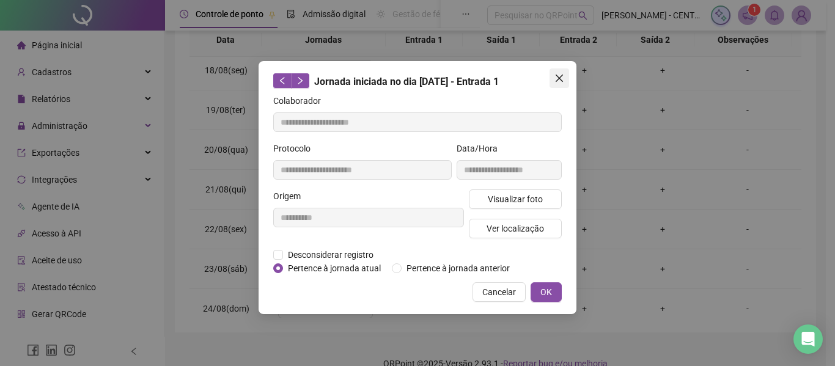
click at [565, 73] on button "Close" at bounding box center [560, 78] width 20 height 20
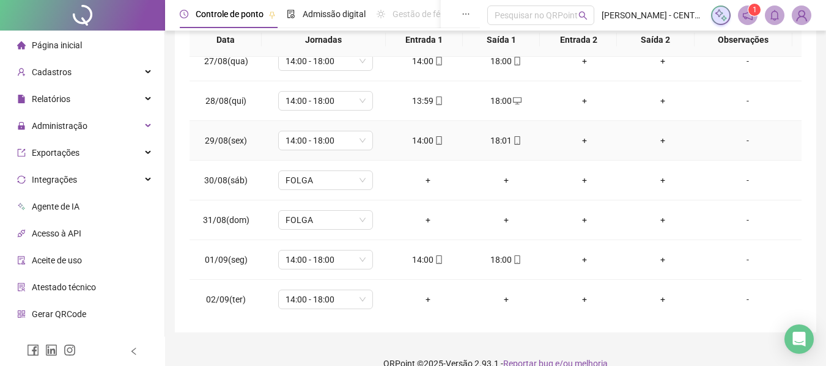
scroll to position [673, 0]
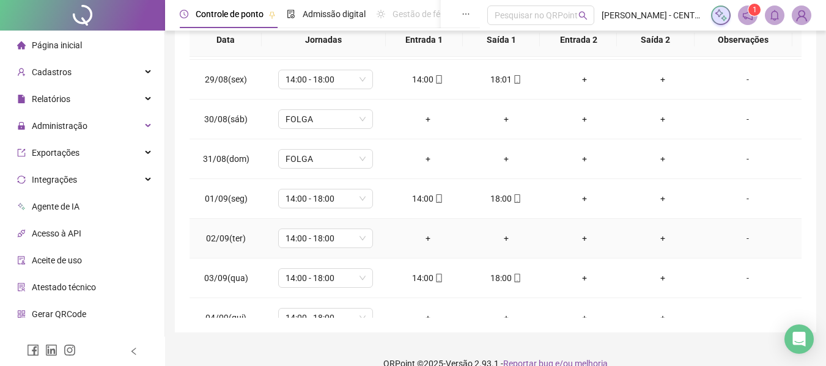
click at [746, 243] on div "-" at bounding box center [748, 238] width 72 height 13
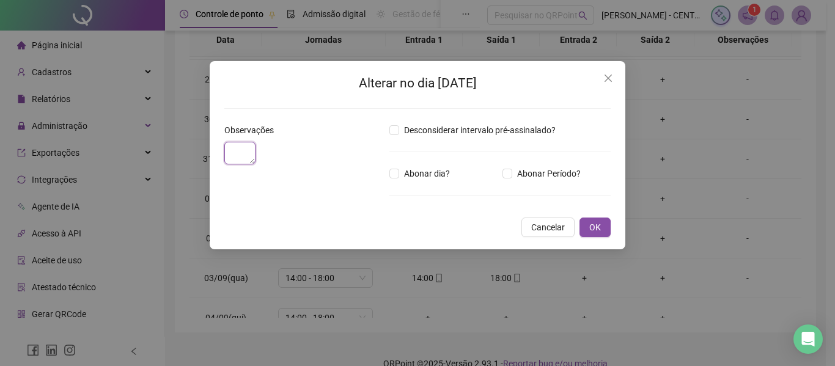
click at [256, 165] on textarea at bounding box center [239, 153] width 31 height 23
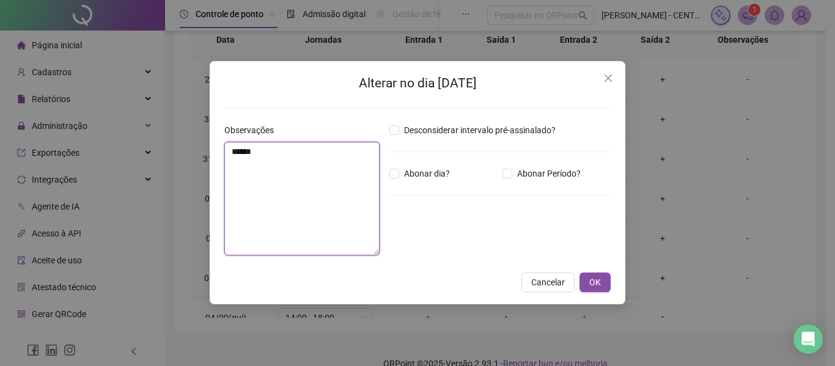
type textarea "*****"
click at [580, 273] on button "OK" at bounding box center [595, 283] width 31 height 20
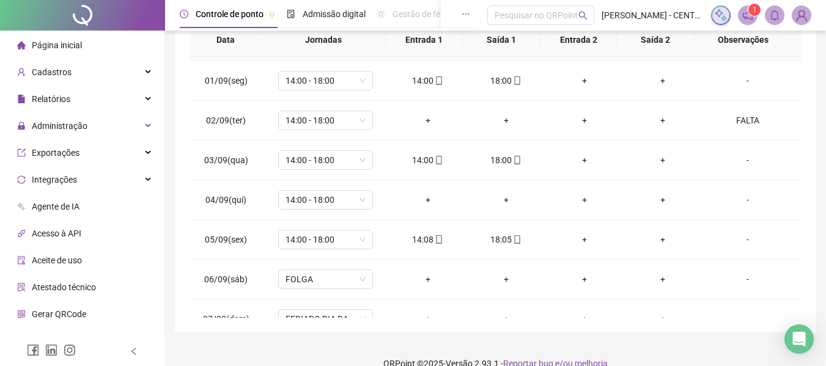
scroll to position [795, 0]
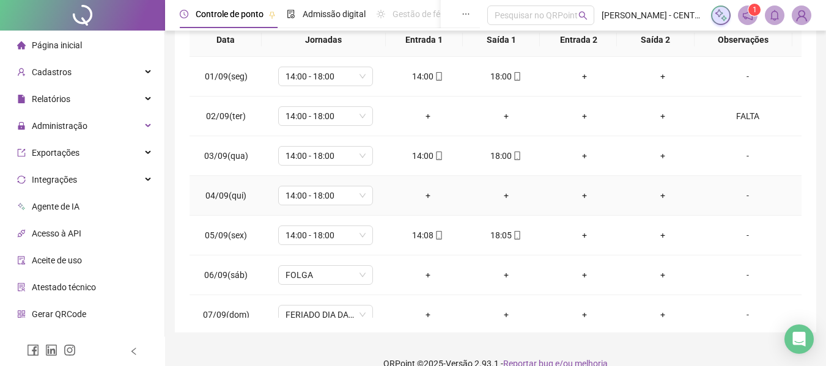
click at [744, 197] on div "-" at bounding box center [748, 195] width 72 height 13
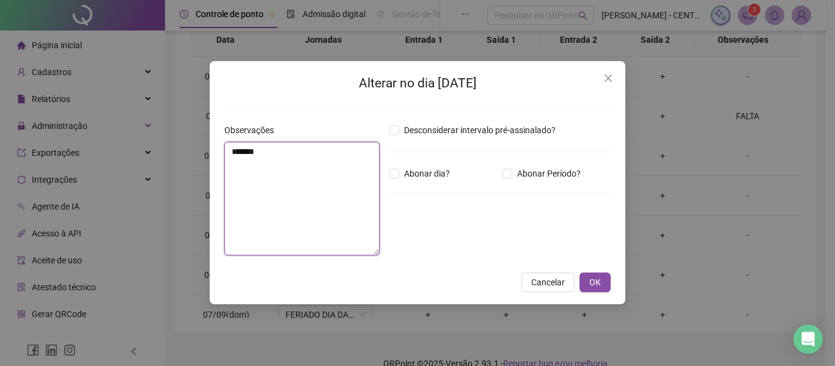
click at [287, 154] on textarea "*******" at bounding box center [301, 199] width 155 height 114
type textarea "*****"
click at [580, 273] on button "OK" at bounding box center [595, 283] width 31 height 20
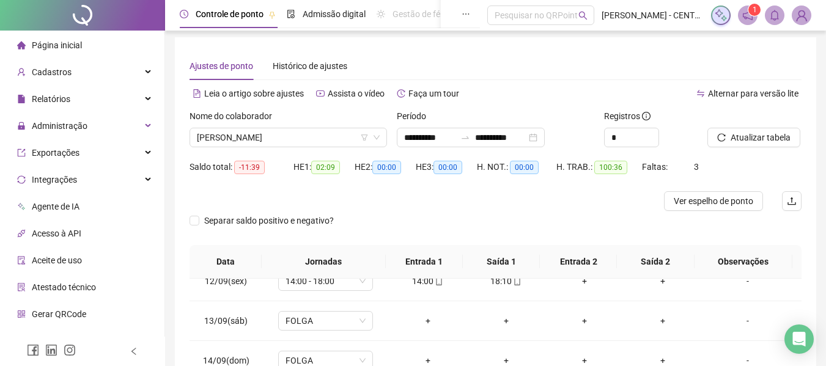
scroll to position [0, 0]
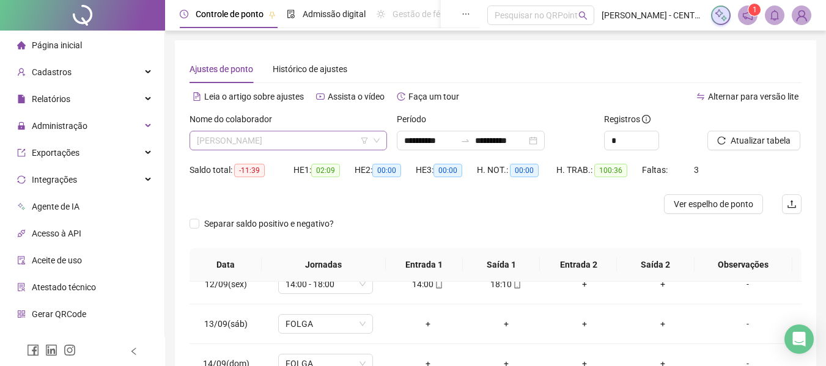
click at [316, 135] on span "ELIANE LIMA GONÇALVES" at bounding box center [288, 140] width 183 height 18
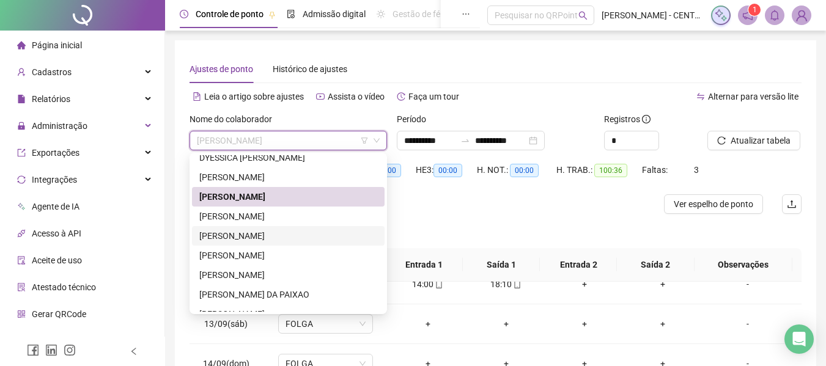
click at [287, 232] on div "GABRIELE RODRIGUES DOS SANTOS" at bounding box center [288, 235] width 178 height 13
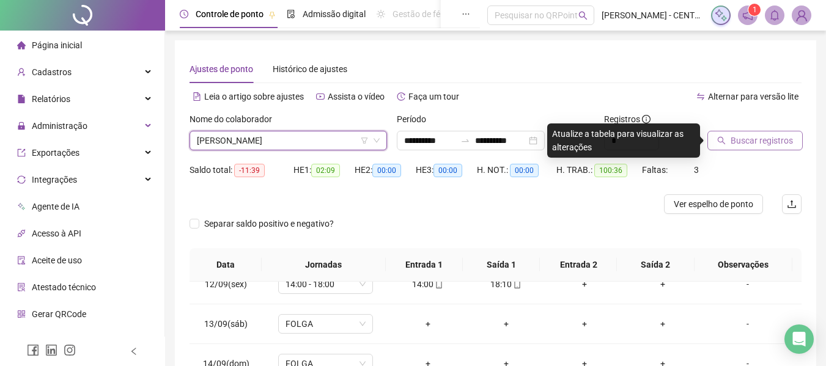
drag, startPoint x: 758, startPoint y: 142, endPoint x: 747, endPoint y: 146, distance: 11.0
click at [758, 142] on span "Buscar registros" at bounding box center [762, 140] width 62 height 13
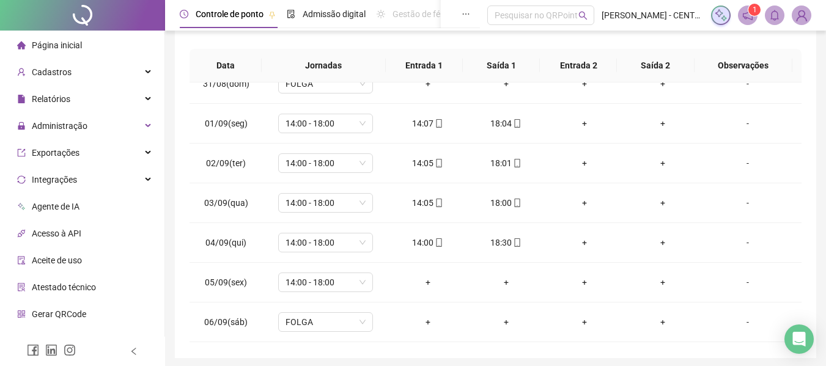
scroll to position [795, 0]
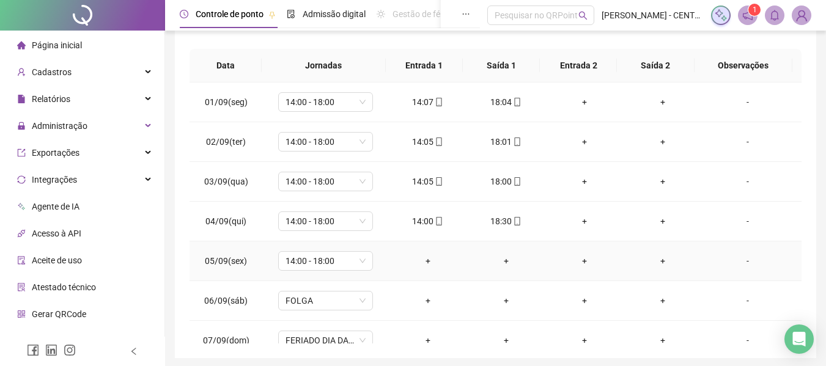
click at [747, 258] on div "-" at bounding box center [748, 260] width 72 height 13
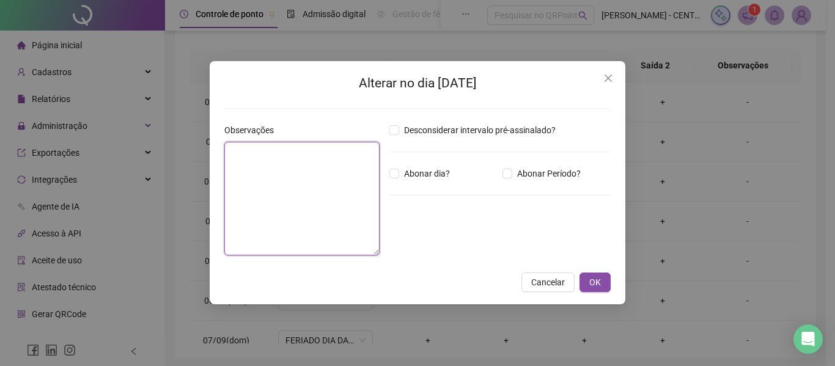
click at [301, 170] on textarea at bounding box center [301, 199] width 155 height 114
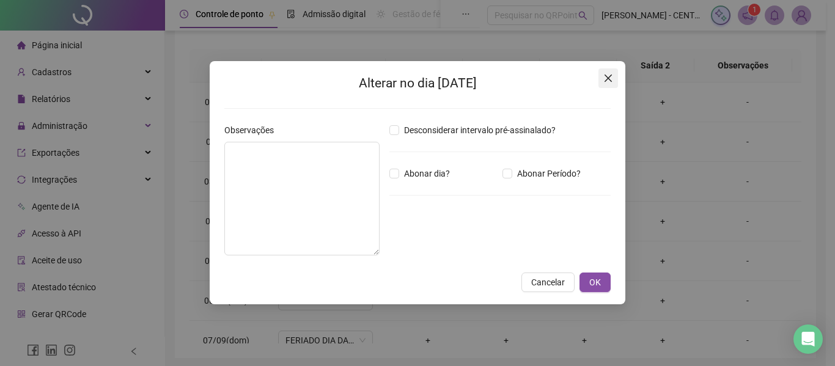
click at [606, 78] on icon "close" at bounding box center [609, 78] width 10 height 10
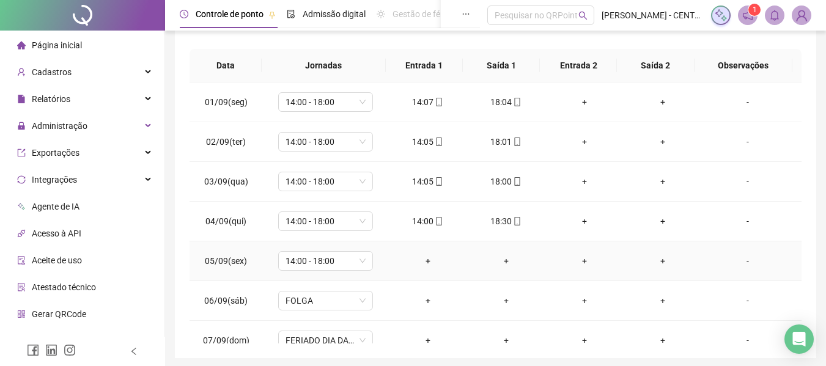
click at [736, 254] on div "-" at bounding box center [748, 260] width 72 height 13
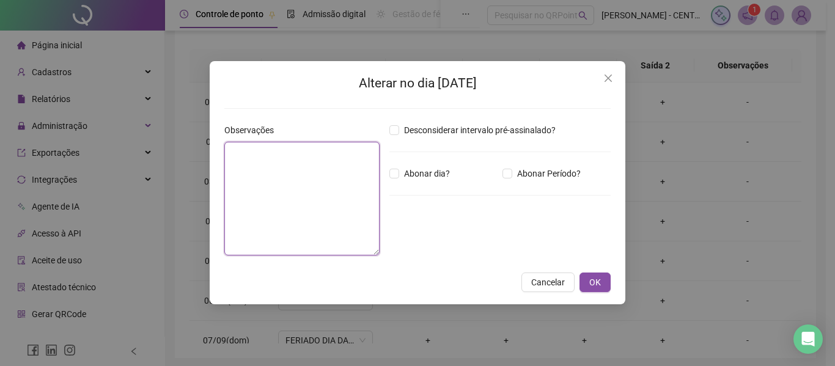
click at [304, 195] on textarea at bounding box center [301, 199] width 155 height 114
type textarea "*****"
click at [580, 273] on button "OK" at bounding box center [595, 283] width 31 height 20
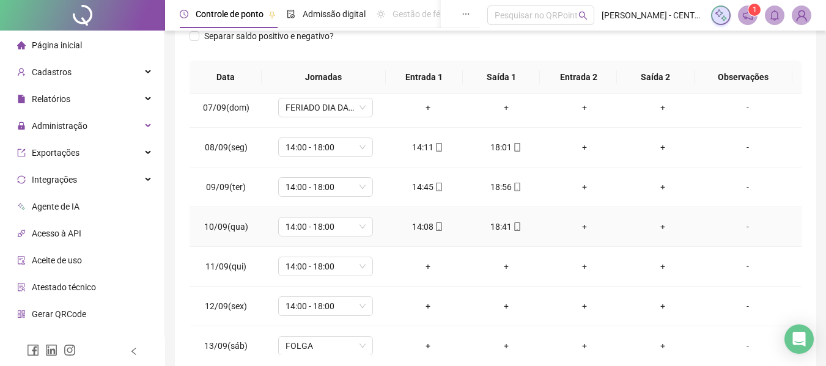
scroll to position [1101, 0]
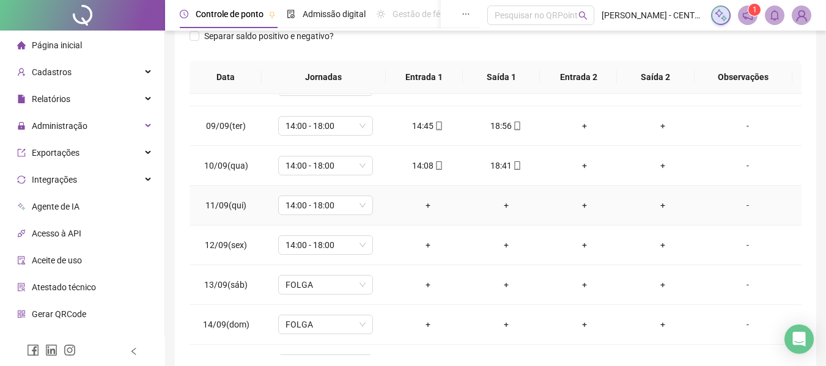
click at [737, 201] on div "-" at bounding box center [748, 205] width 72 height 13
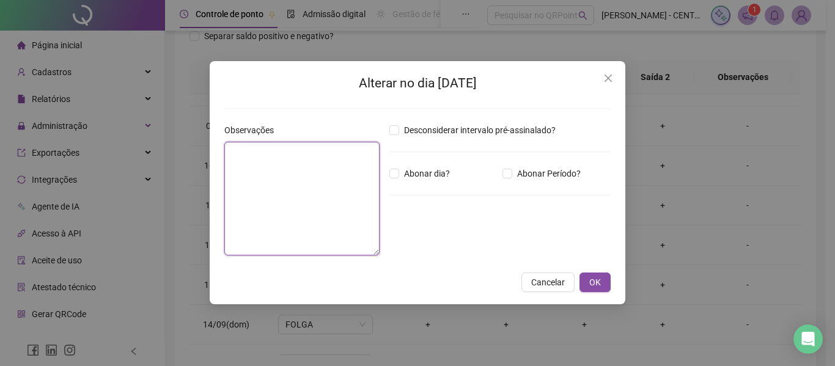
click at [339, 172] on textarea at bounding box center [301, 199] width 155 height 114
type textarea "*****"
click at [580, 273] on button "OK" at bounding box center [595, 283] width 31 height 20
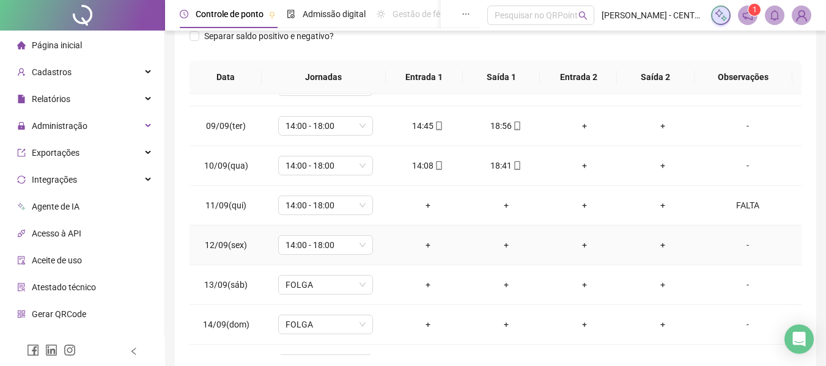
click at [744, 246] on div "-" at bounding box center [748, 244] width 72 height 13
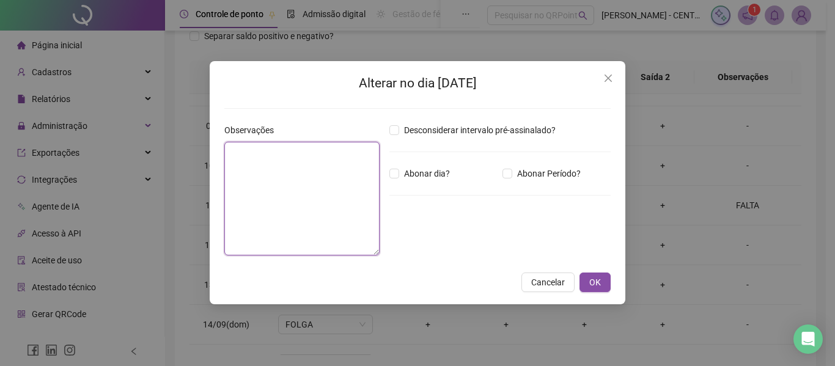
click at [352, 216] on textarea at bounding box center [301, 199] width 155 height 114
type textarea "**"
type textarea "*"
type textarea "*****"
click at [580, 273] on button "OK" at bounding box center [595, 283] width 31 height 20
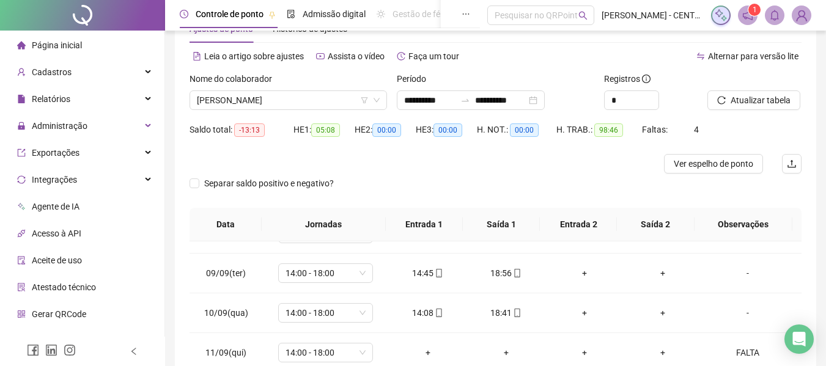
scroll to position [0, 0]
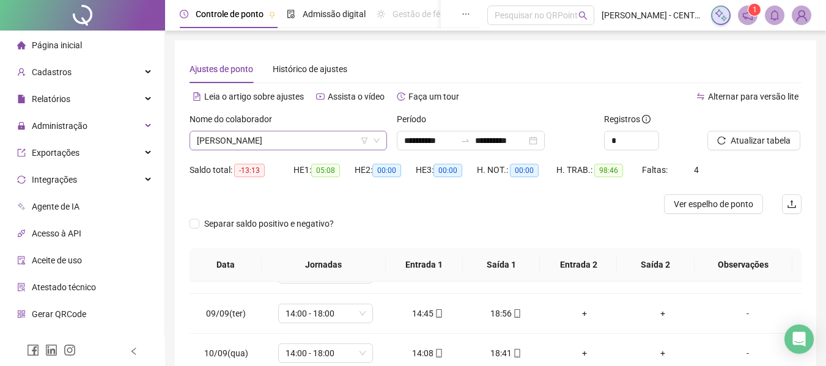
click at [297, 140] on span "GABRIELE RODRIGUES DOS SANTOS" at bounding box center [288, 140] width 183 height 18
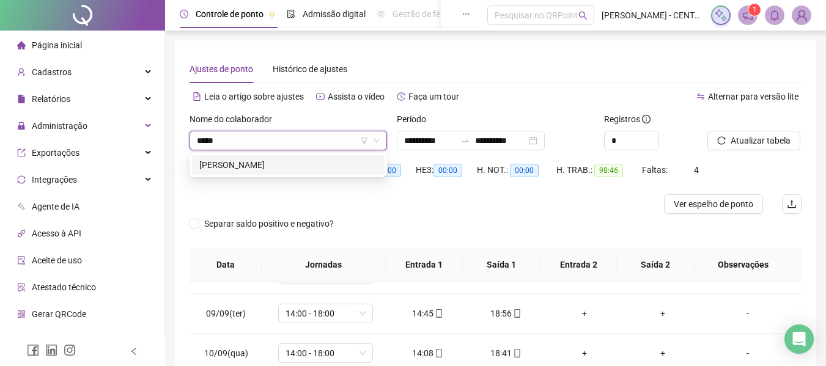
type input "******"
click at [290, 163] on div "[PERSON_NAME]" at bounding box center [288, 164] width 178 height 13
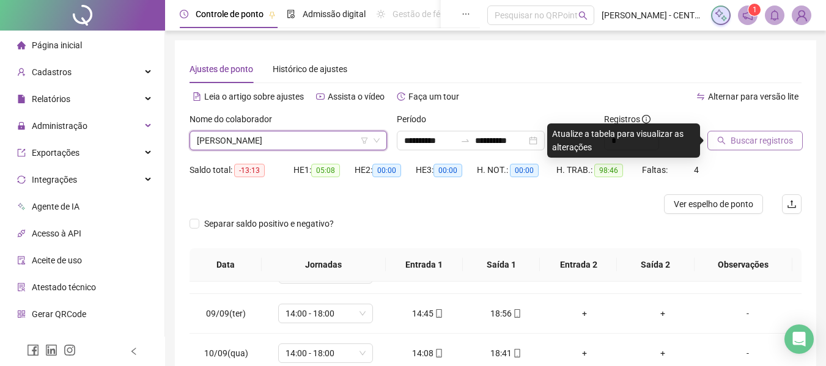
click at [772, 134] on span "Buscar registros" at bounding box center [762, 140] width 62 height 13
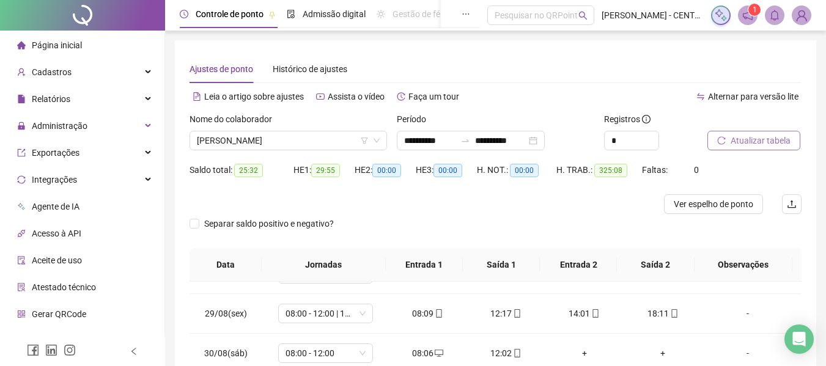
click at [275, 151] on div "Nome do colaborador NAYANA PENHA FURTADO" at bounding box center [288, 137] width 207 height 48
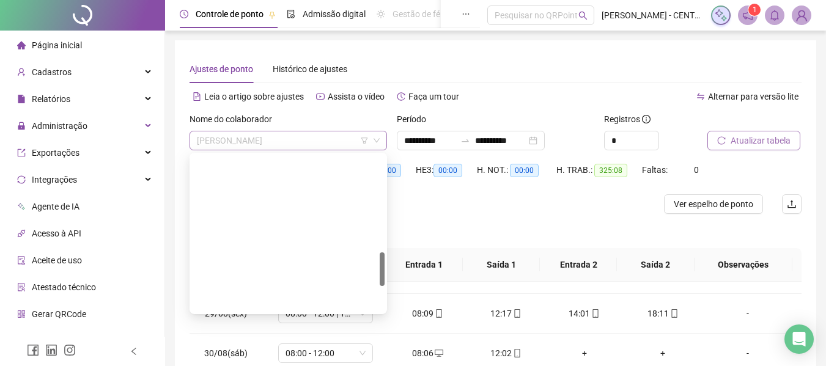
click at [276, 139] on span "[PERSON_NAME]" at bounding box center [288, 140] width 183 height 18
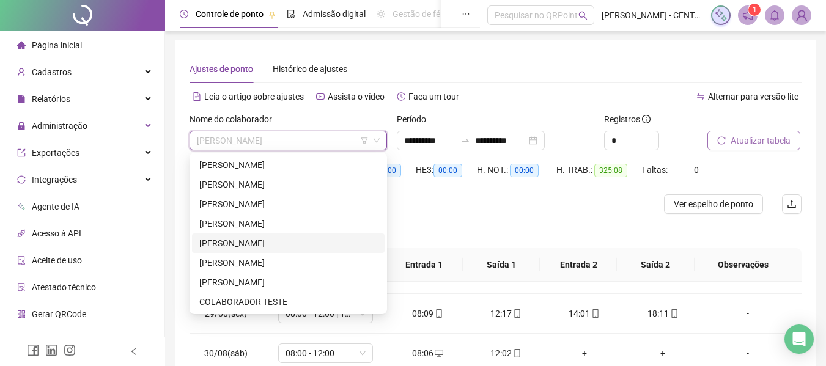
scroll to position [122, 0]
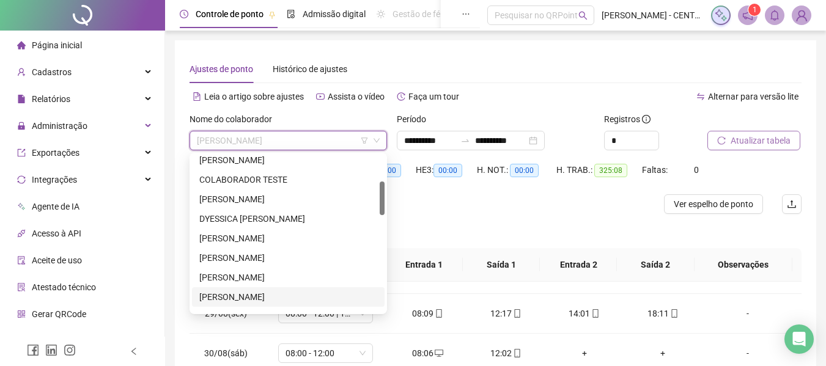
drag, startPoint x: 248, startPoint y: 295, endPoint x: 312, endPoint y: 281, distance: 65.6
click at [248, 295] on div "GABRIELE RODRIGUES DOS SANTOS" at bounding box center [288, 296] width 178 height 13
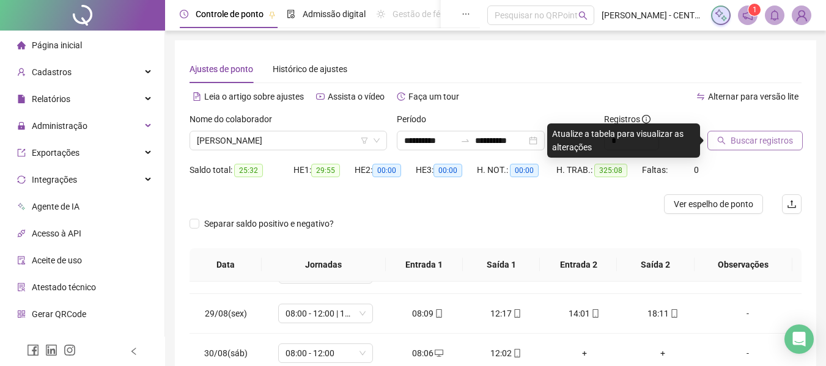
click at [773, 146] on span "Buscar registros" at bounding box center [762, 140] width 62 height 13
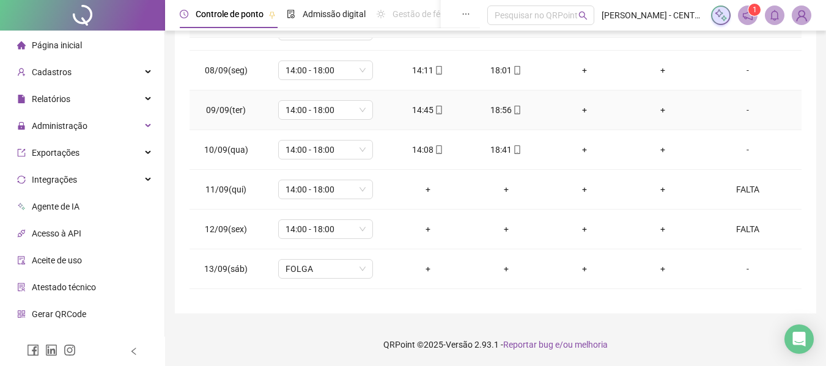
scroll to position [1101, 0]
